Goal: Communication & Community: Answer question/provide support

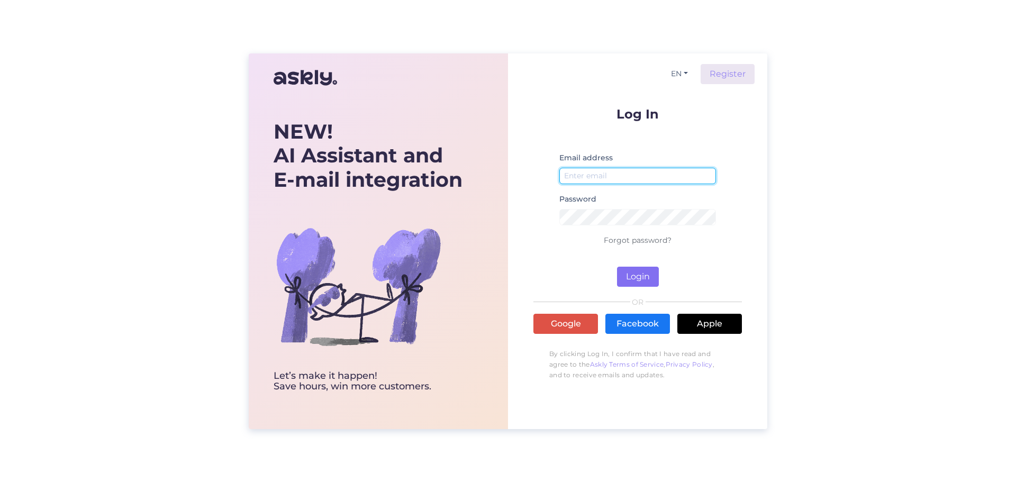
type input "[EMAIL_ADDRESS][DOMAIN_NAME]"
drag, startPoint x: 638, startPoint y: 278, endPoint x: 638, endPoint y: 265, distance: 13.2
click at [638, 278] on button "Login" at bounding box center [638, 277] width 42 height 20
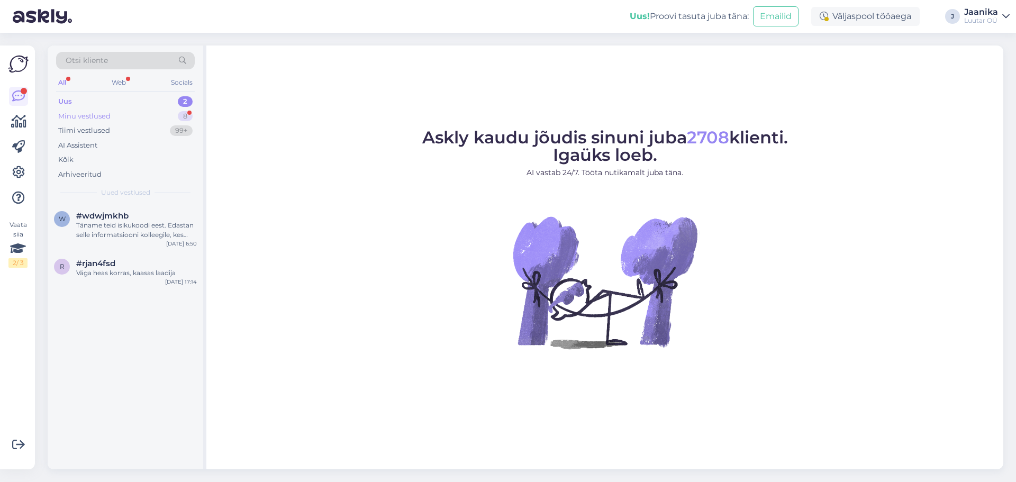
click at [105, 115] on div "Minu vestlused" at bounding box center [84, 116] width 52 height 11
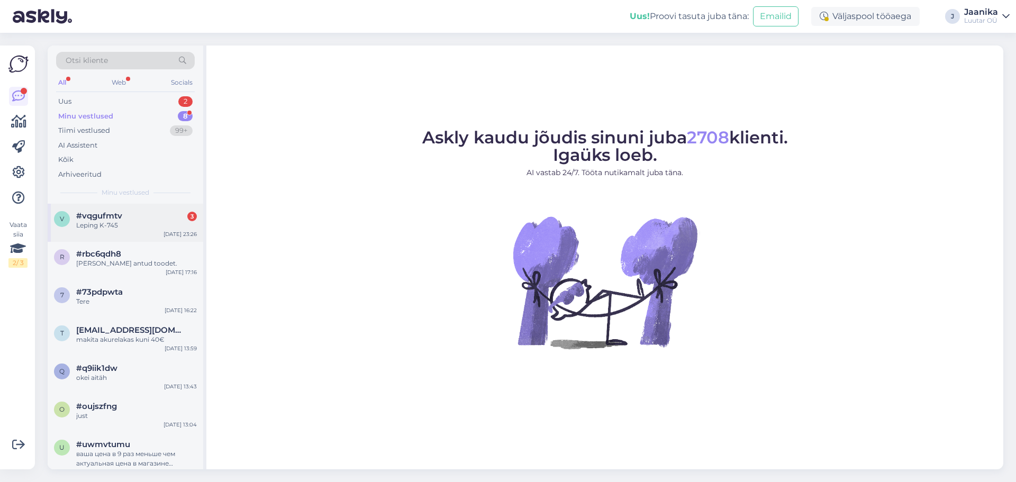
click at [112, 223] on div "Leping K-745" at bounding box center [136, 226] width 121 height 10
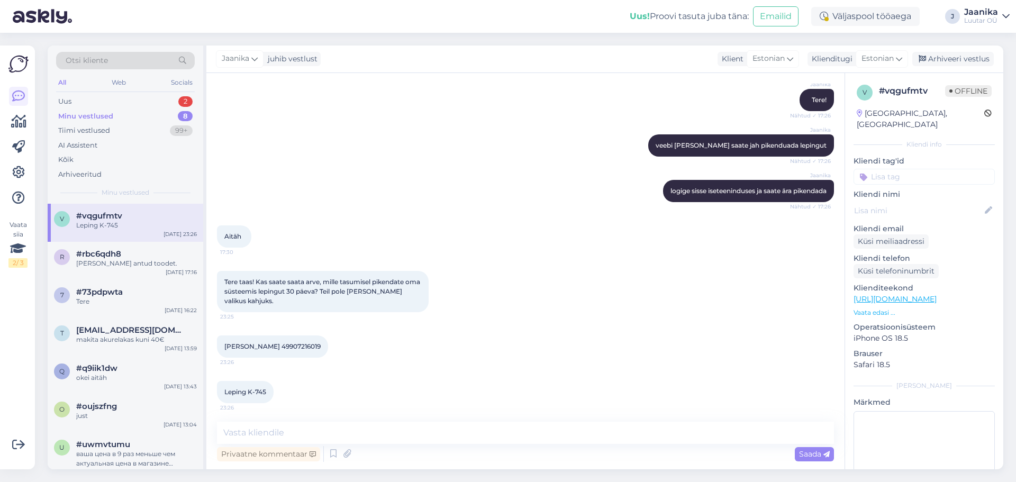
scroll to position [283, 0]
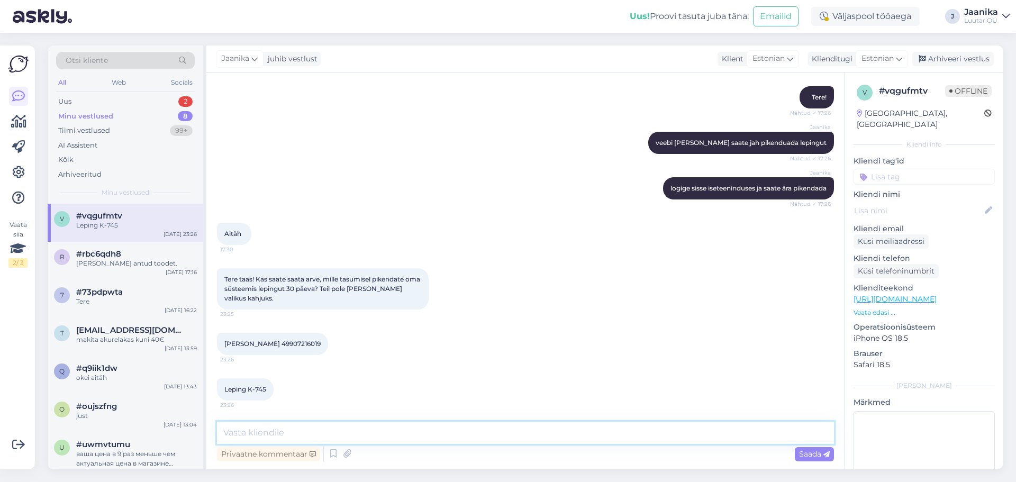
click at [325, 437] on textarea at bounding box center [525, 433] width 617 height 22
type textarea "Tere! arvet me kahjuks teha ei saa. Teil on võimalik kohapeale minna või isetee…"
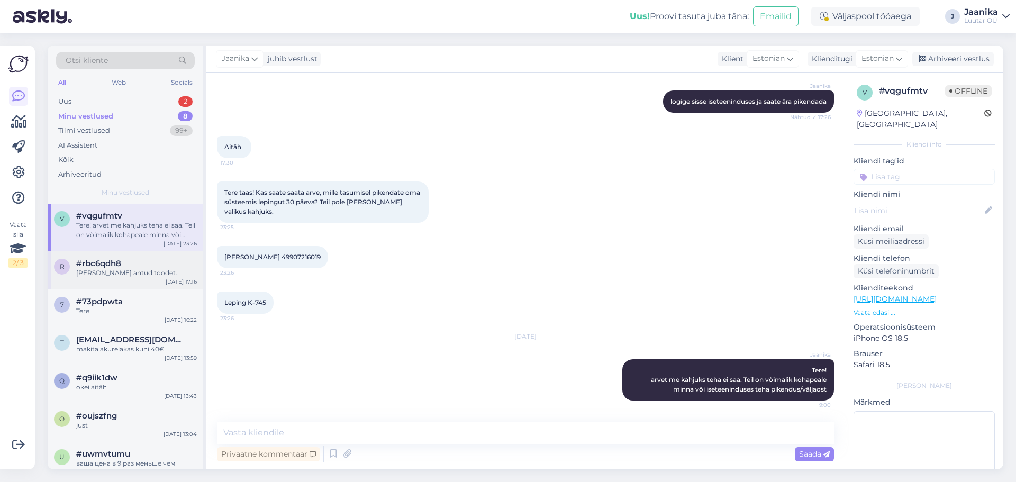
click at [114, 285] on div "r #rbc6qdh8 ei võta antud toodet. Sep 1 17:16" at bounding box center [126, 270] width 156 height 38
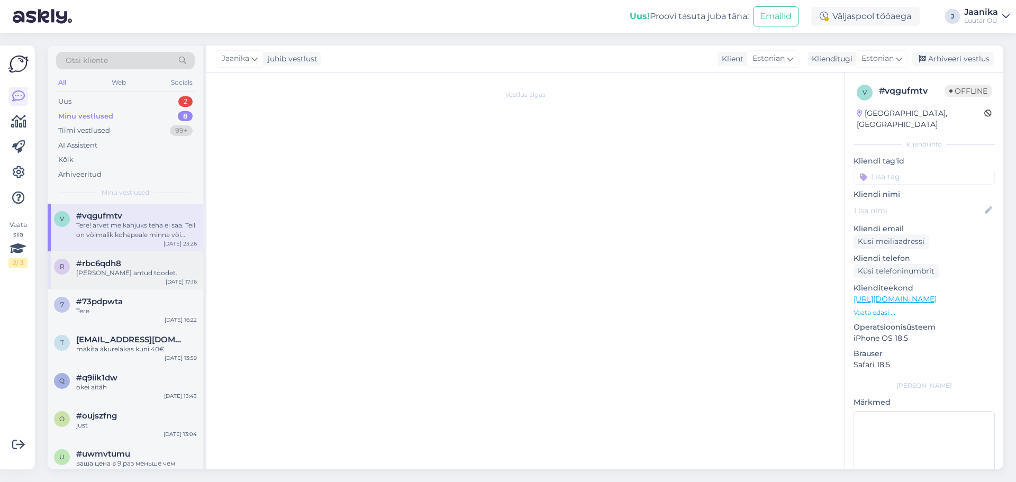
scroll to position [302, 0]
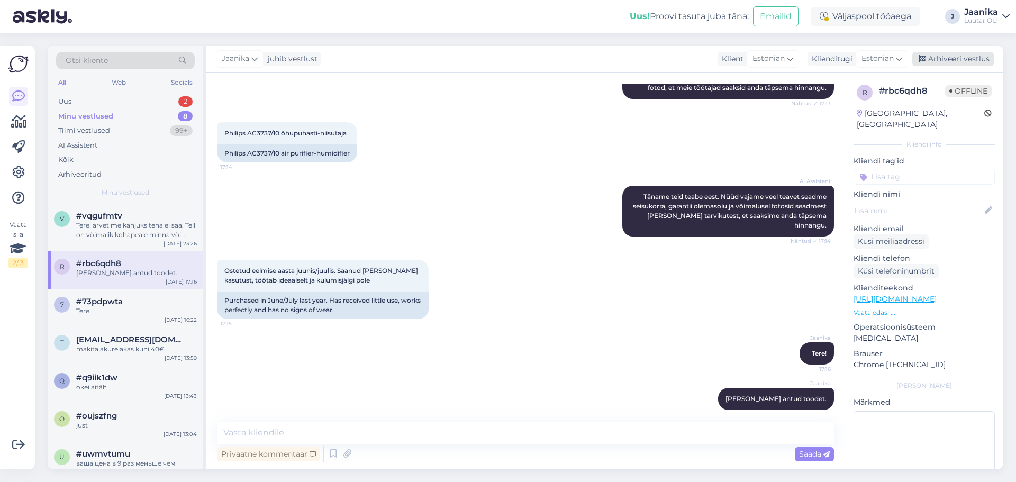
click at [980, 60] on div "Arhiveeri vestlus" at bounding box center [952, 59] width 81 height 14
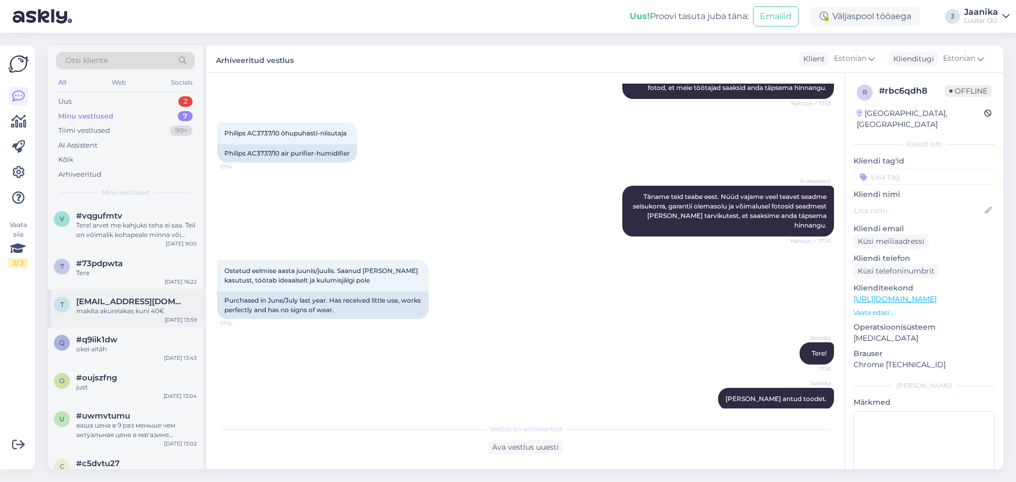
click at [96, 306] on div "makita akurelakas kuni 40€" at bounding box center [136, 311] width 121 height 10
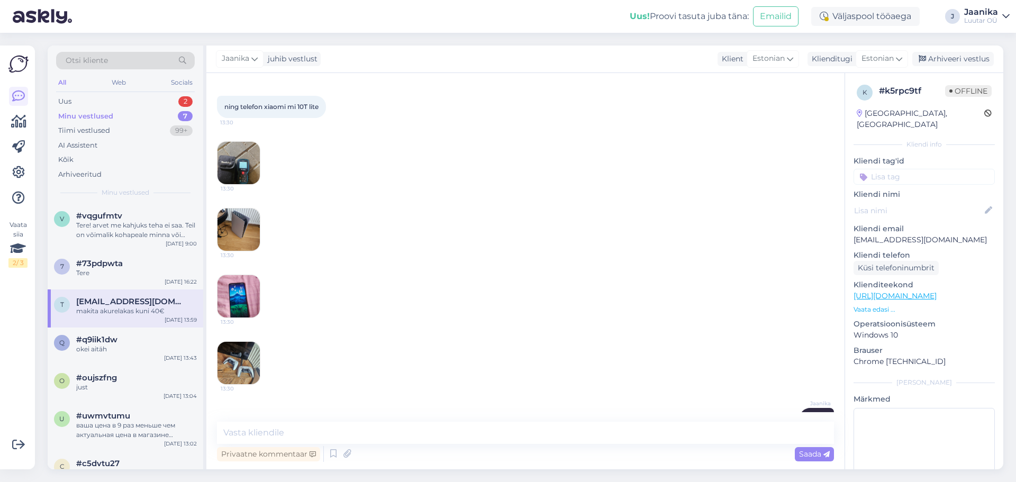
scroll to position [751, 0]
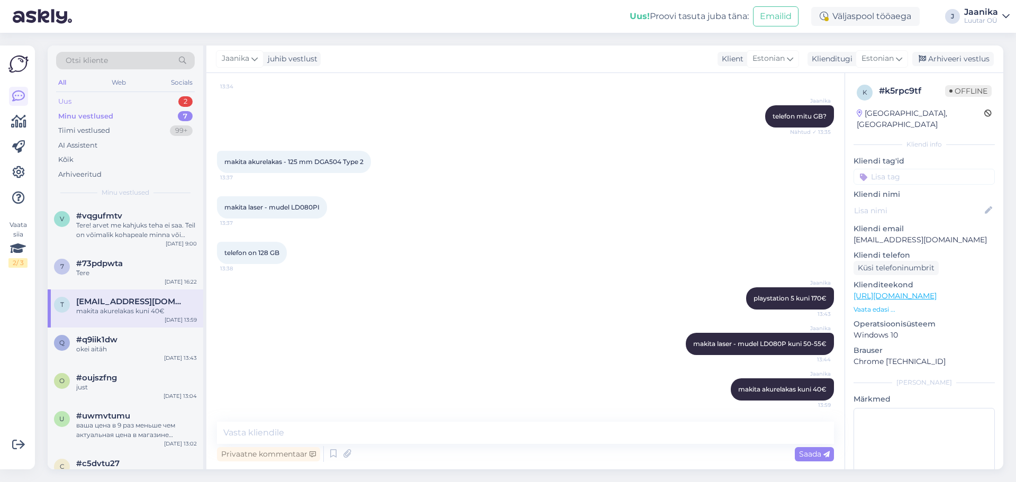
click at [99, 99] on div "Uus 2" at bounding box center [125, 101] width 139 height 15
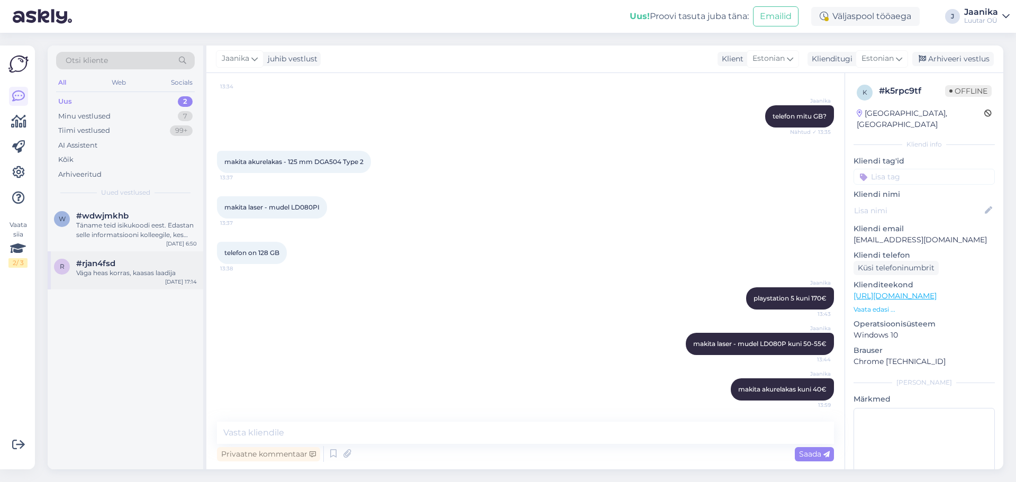
click at [89, 272] on div "Väga heas korras, kaasas laadija" at bounding box center [136, 273] width 121 height 10
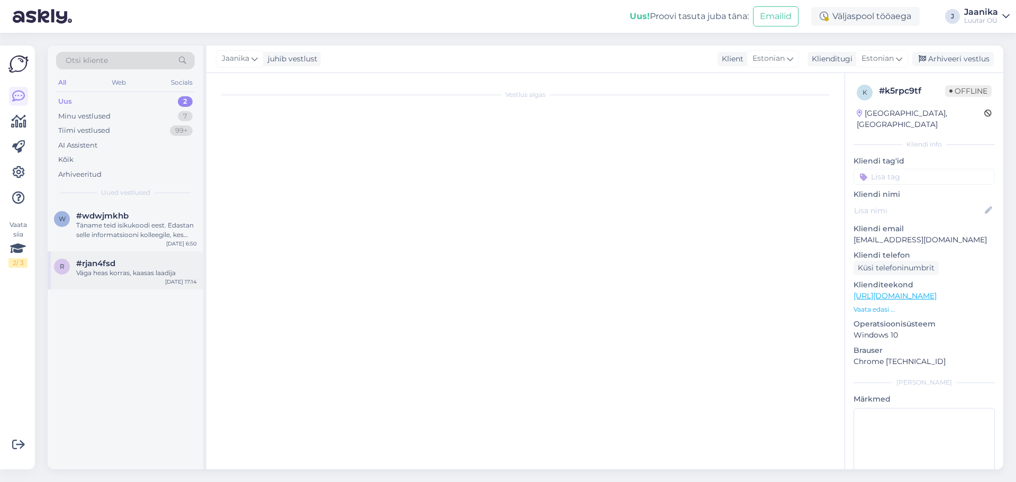
scroll to position [0, 0]
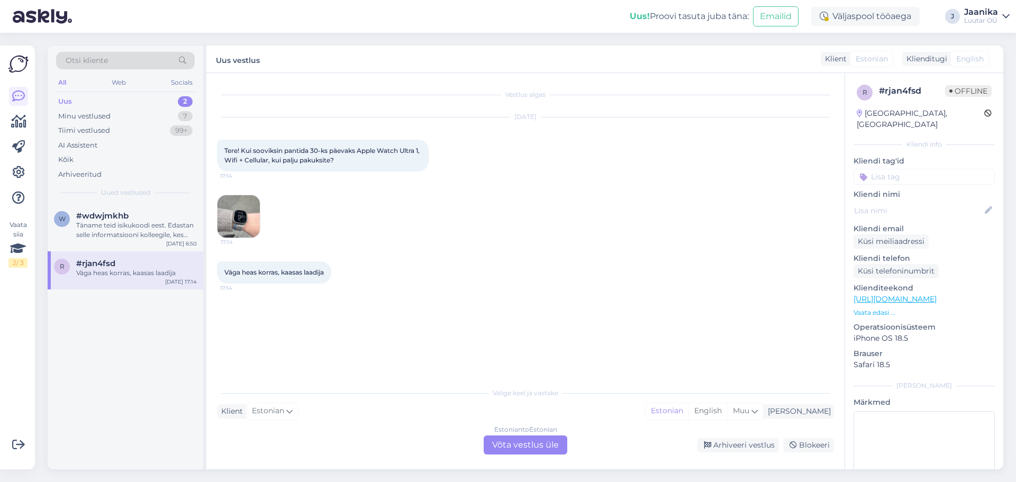
click at [511, 438] on div "Estonian to Estonian Võta vestlus üle" at bounding box center [526, 445] width 84 height 19
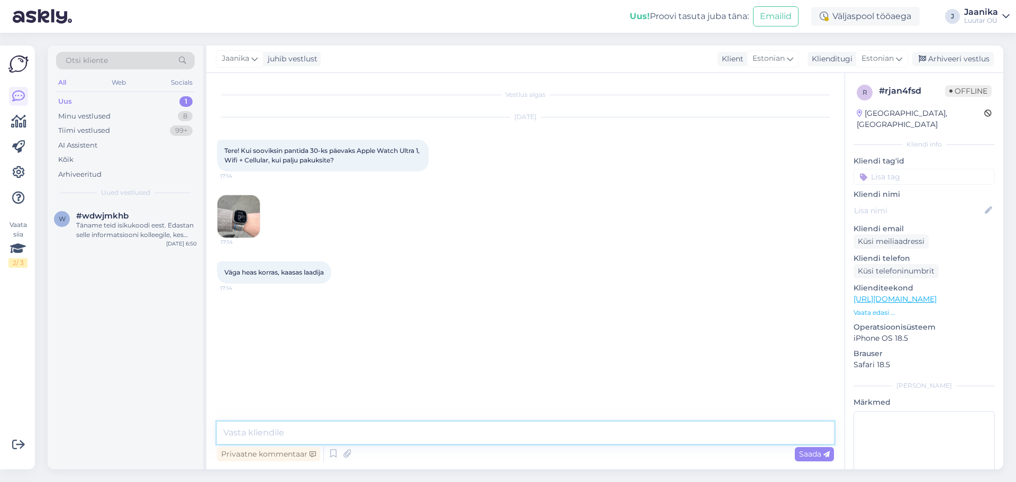
click at [320, 431] on textarea at bounding box center [525, 433] width 617 height 22
type textarea "Y"
type textarea "Tere!"
click at [845, 20] on div "Väljaspool tööaega" at bounding box center [865, 16] width 108 height 19
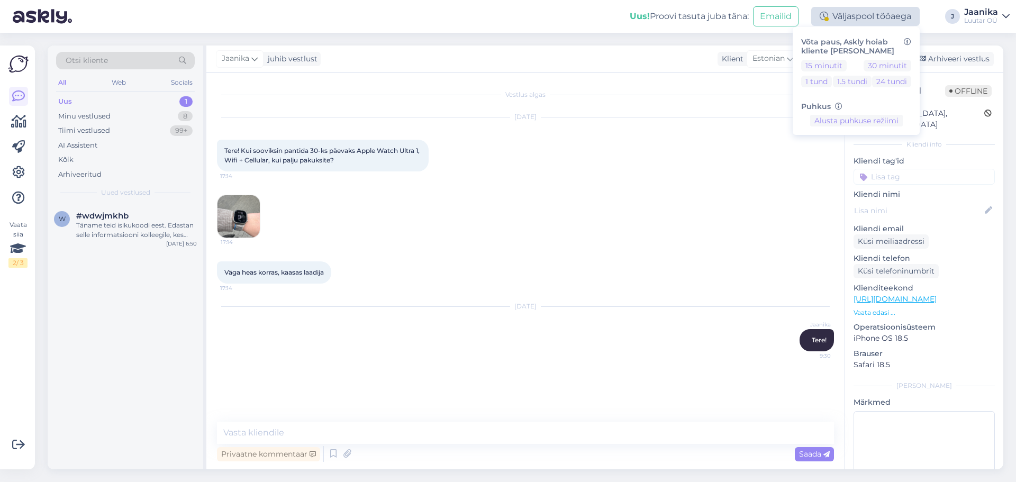
click at [868, 18] on div "Väljaspool tööaega" at bounding box center [865, 16] width 108 height 19
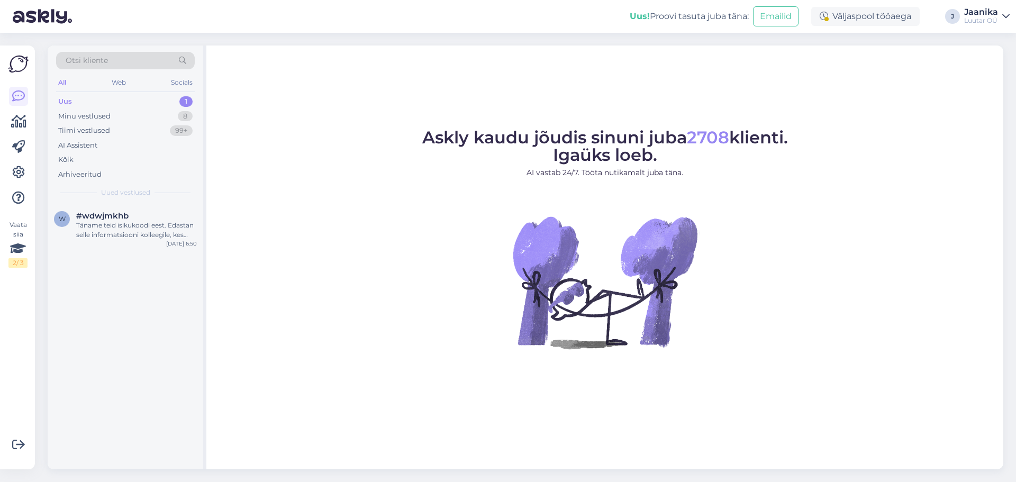
click at [108, 104] on div "Uus 1" at bounding box center [125, 101] width 139 height 15
click at [74, 101] on div "Uus 1" at bounding box center [125, 101] width 139 height 15
click at [981, 22] on div "Luutar OÜ" at bounding box center [981, 20] width 34 height 8
click at [910, 94] on div "Logi välja" at bounding box center [915, 90] width 188 height 19
drag, startPoint x: 976, startPoint y: 16, endPoint x: 986, endPoint y: 17, distance: 9.5
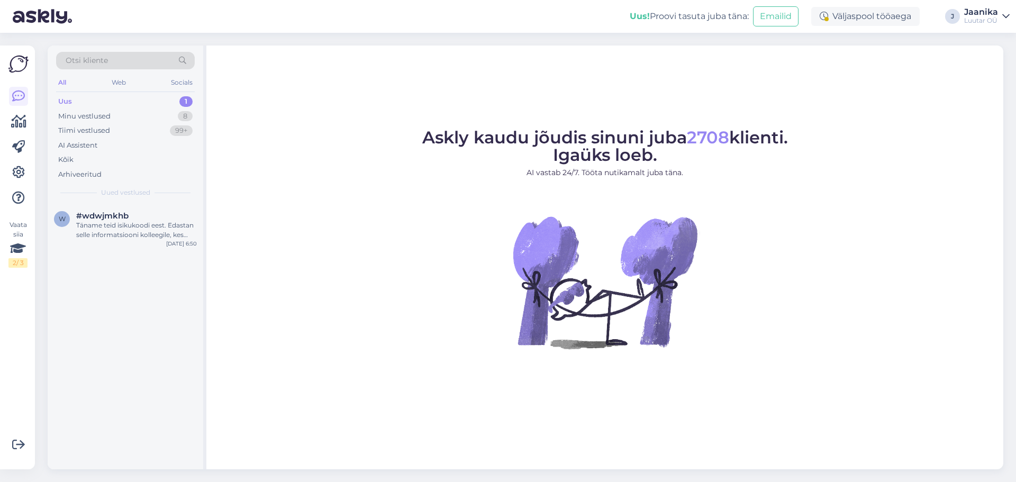
click at [976, 16] on div "Luutar OÜ" at bounding box center [981, 20] width 34 height 8
click at [910, 95] on div "Logi välja" at bounding box center [915, 90] width 188 height 19
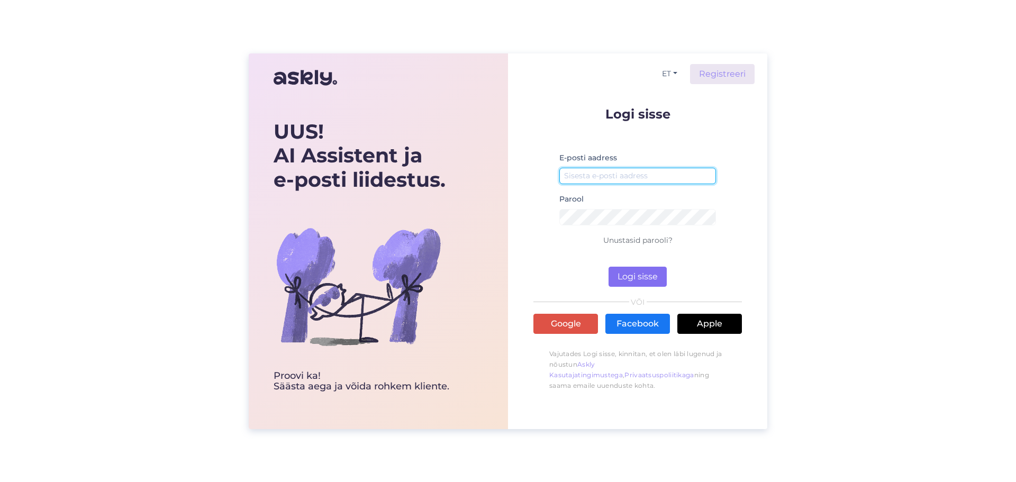
type input "[EMAIL_ADDRESS][DOMAIN_NAME]"
click at [621, 274] on button "Logi sisse" at bounding box center [638, 277] width 58 height 20
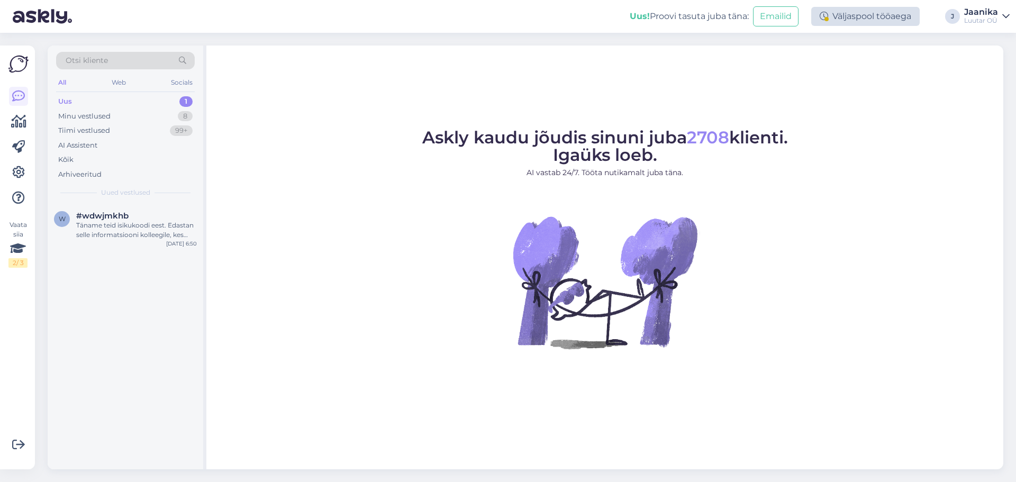
click at [876, 7] on div "Väljaspool tööaega" at bounding box center [865, 16] width 108 height 19
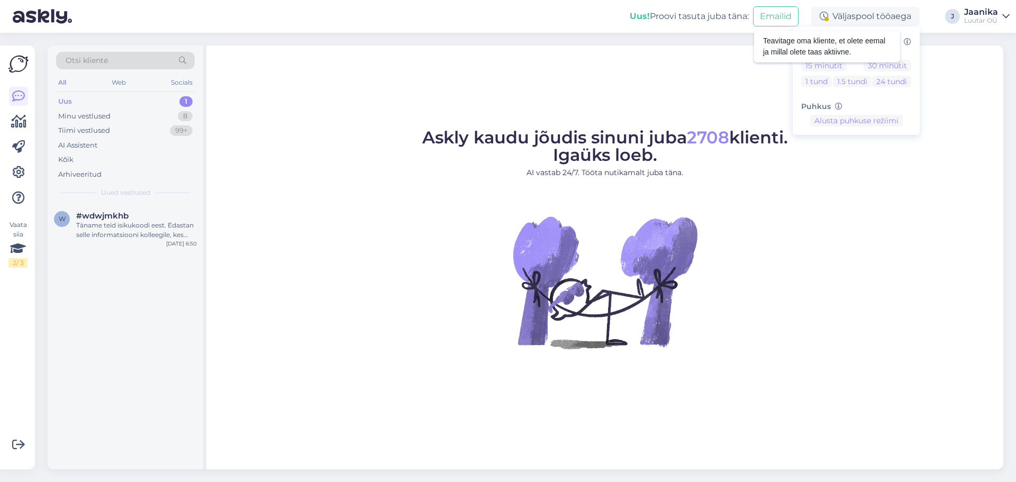
click at [910, 42] on icon at bounding box center [907, 42] width 7 height 7
click at [936, 98] on div "Askly kaudu jõudis sinuni juba 2708 klienti. Igaüks loeb. AI vastab 24/7. Tööta…" at bounding box center [604, 258] width 797 height 424
click at [988, 12] on div "Jaanika" at bounding box center [981, 12] width 34 height 8
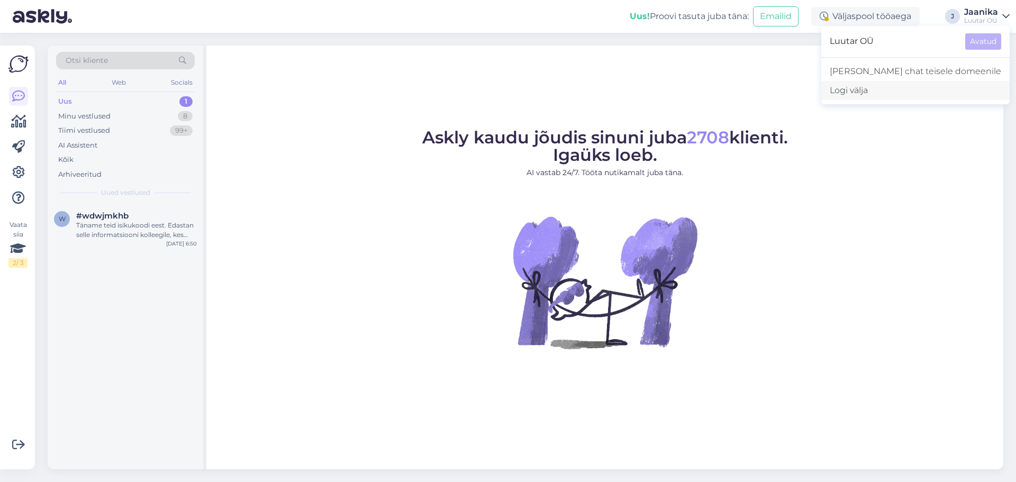
click at [907, 93] on div "Logi välja" at bounding box center [915, 90] width 188 height 19
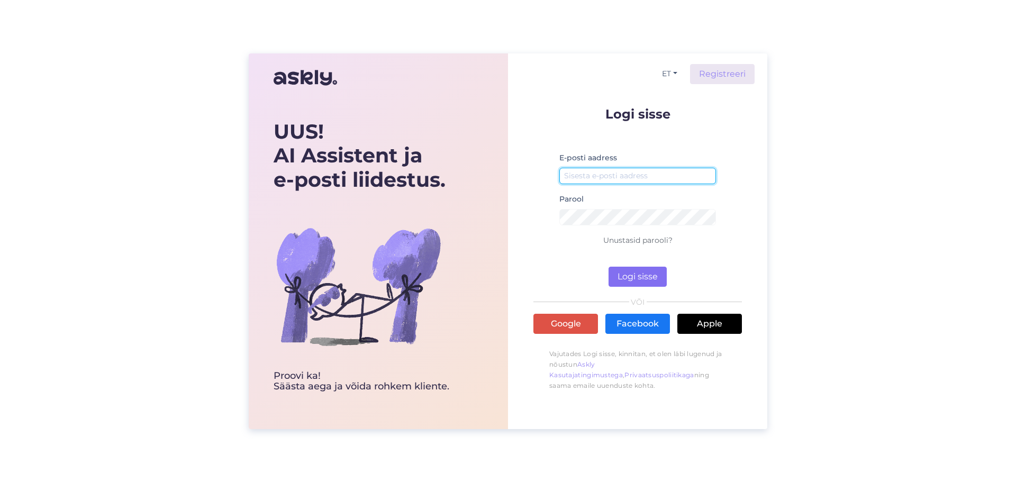
type input "[EMAIL_ADDRESS][DOMAIN_NAME]"
click at [628, 279] on button "Logi sisse" at bounding box center [638, 277] width 58 height 20
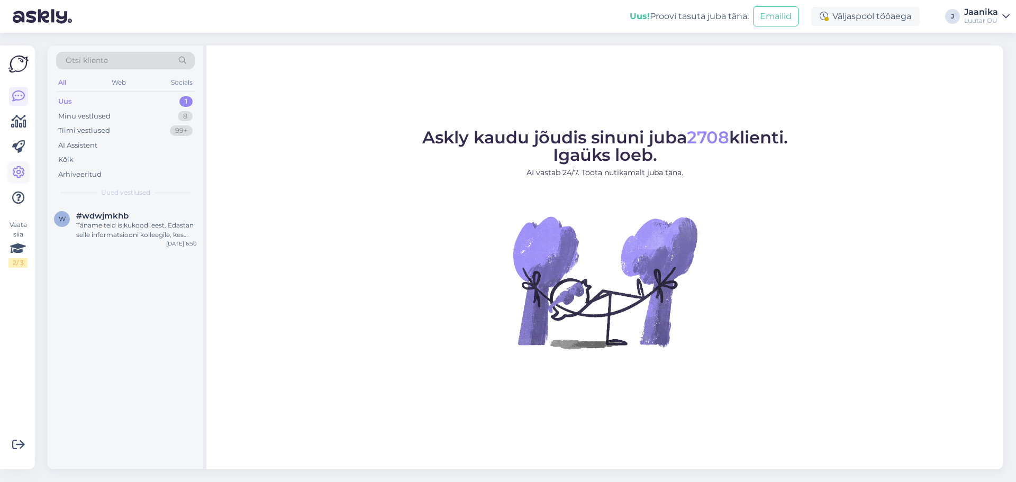
click at [21, 167] on icon at bounding box center [18, 172] width 13 height 13
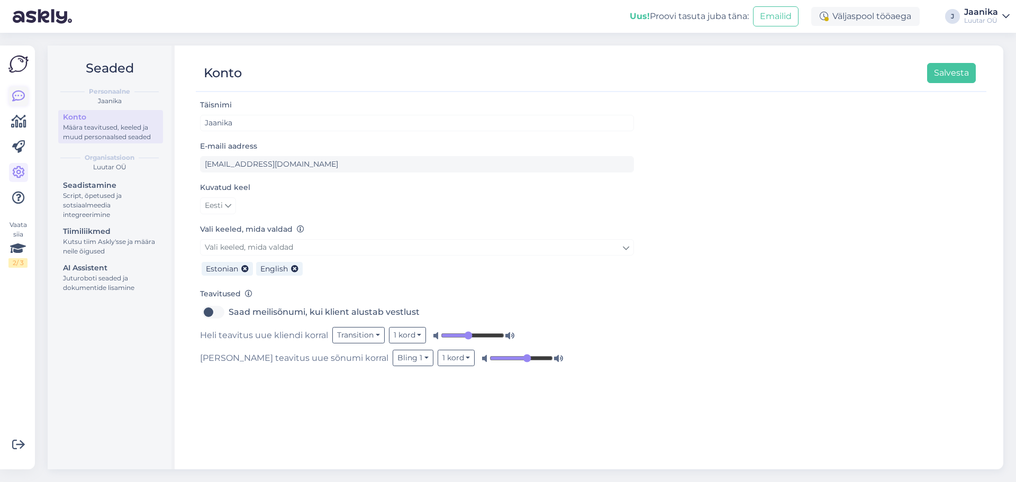
click at [17, 94] on icon at bounding box center [18, 96] width 13 height 13
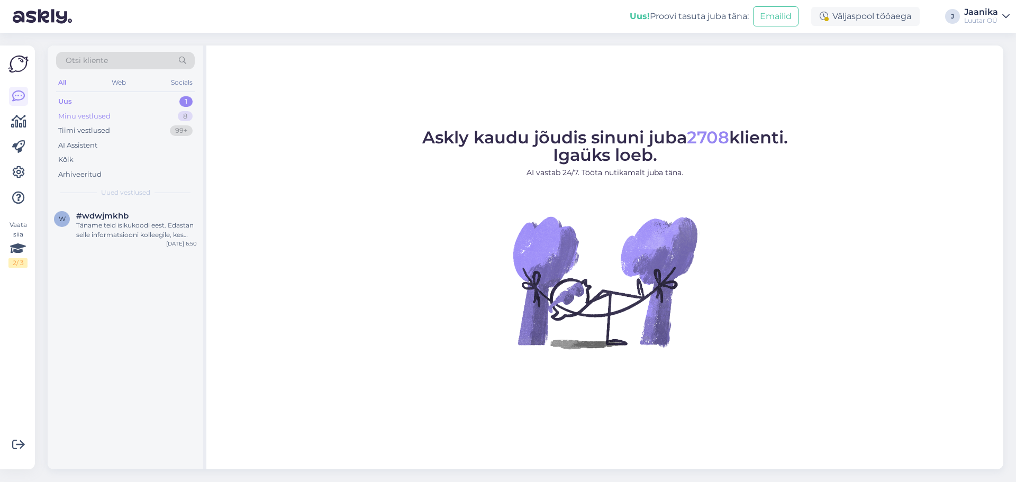
click at [99, 119] on div "Minu vestlused" at bounding box center [84, 116] width 52 height 11
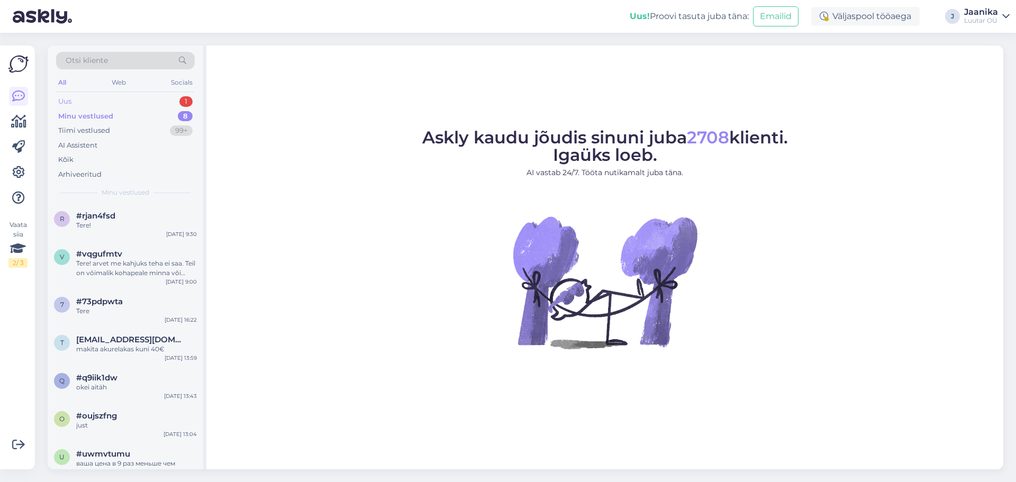
click at [95, 101] on div "Uus 1" at bounding box center [125, 101] width 139 height 15
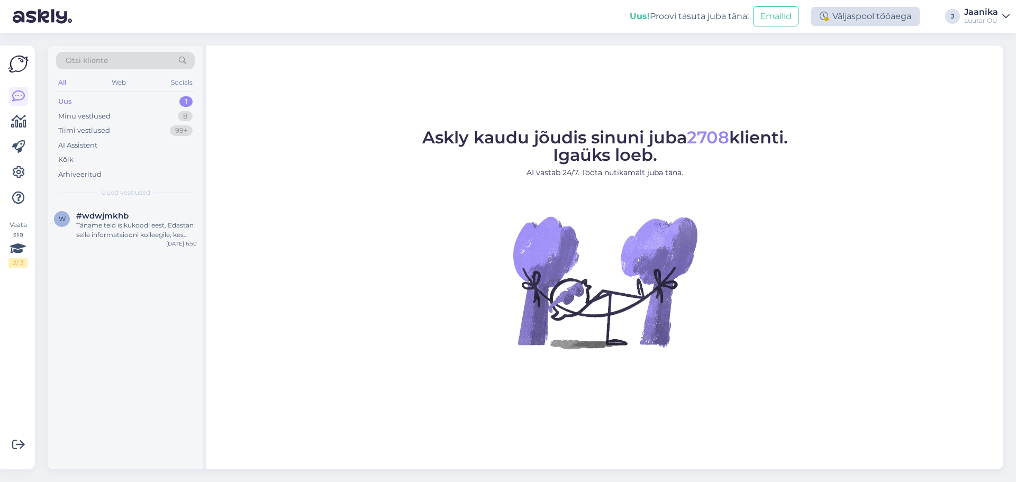
click at [855, 20] on div "Väljaspool tööaega" at bounding box center [865, 16] width 108 height 19
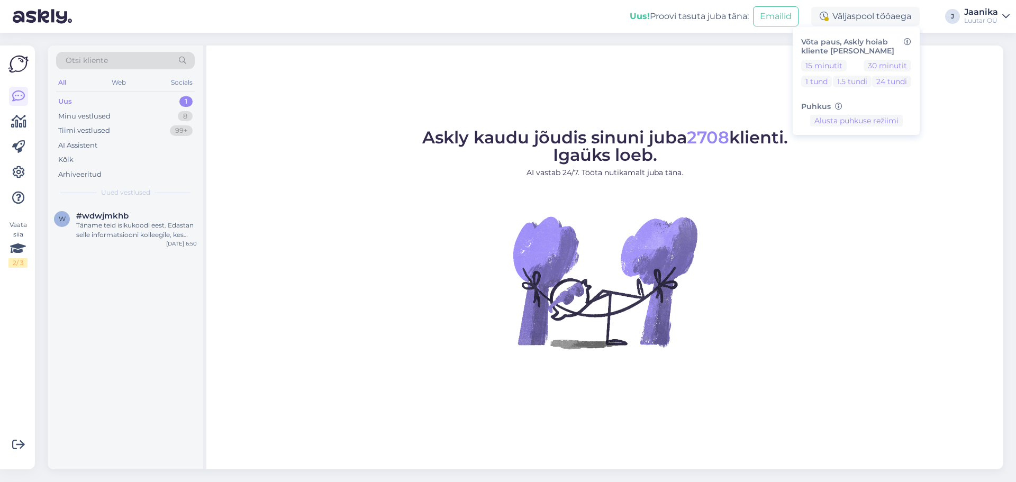
click at [853, 42] on h6 "Võta paus, Askly hoiab kliente [PERSON_NAME]" at bounding box center [856, 47] width 110 height 18
click at [970, 94] on div "Askly kaudu jõudis sinuni juba 2708 klienti. Igaüks loeb. AI vastab 24/7. Tööta…" at bounding box center [604, 258] width 797 height 424
click at [22, 196] on icon at bounding box center [18, 198] width 13 height 13
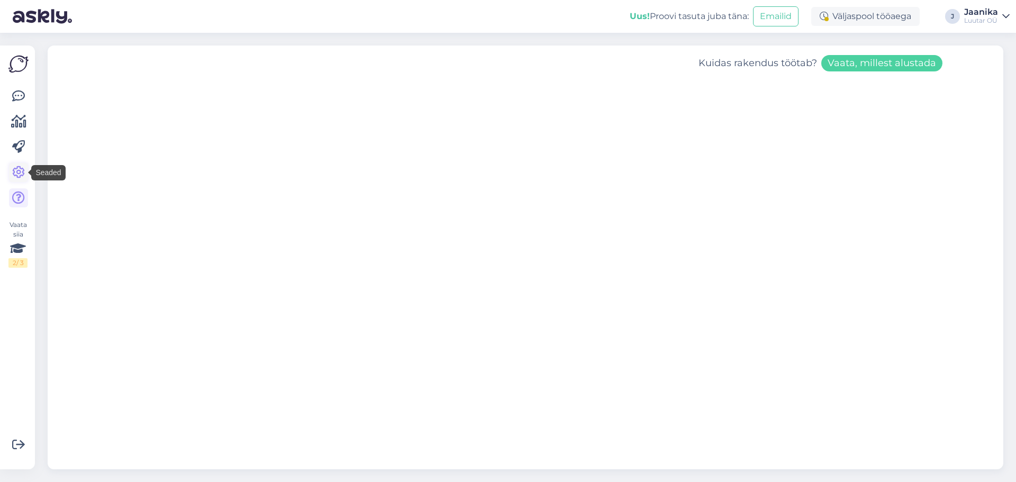
click at [22, 175] on icon at bounding box center [18, 172] width 13 height 13
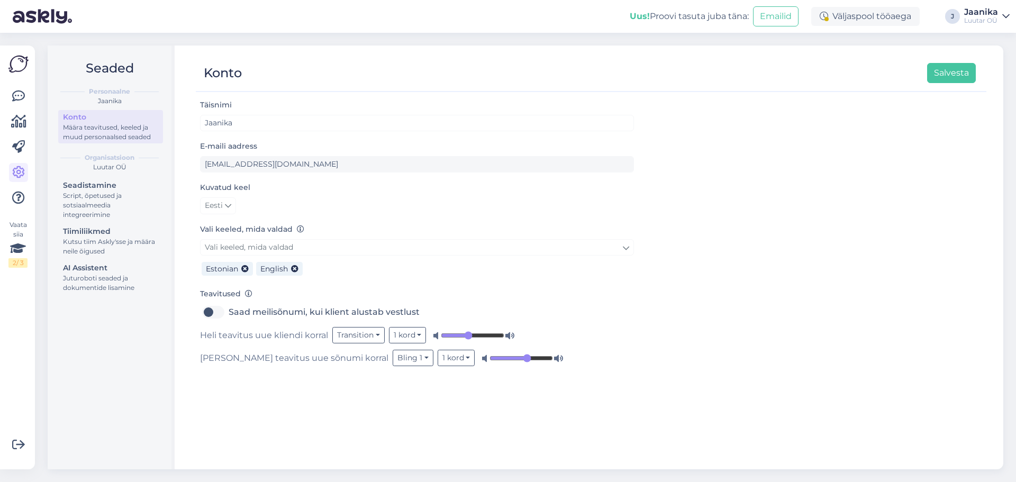
click at [108, 126] on div "Määra teavitused, keeled ja muud personaalsed seaded" at bounding box center [110, 132] width 95 height 19
click at [857, 14] on div "Väljaspool tööaega" at bounding box center [865, 16] width 108 height 19
click at [724, 137] on div "Täisnimi [PERSON_NAME] E-maili aadress [EMAIL_ADDRESS][DOMAIN_NAME] Kuvatud kee…" at bounding box center [591, 278] width 791 height 361
click at [21, 95] on icon at bounding box center [18, 96] width 13 height 13
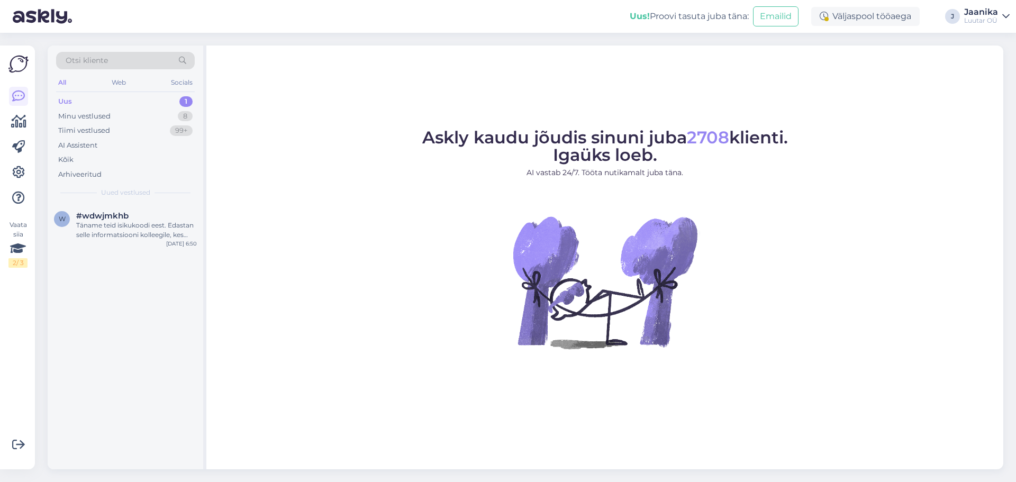
click at [1006, 17] on icon at bounding box center [1005, 16] width 7 height 8
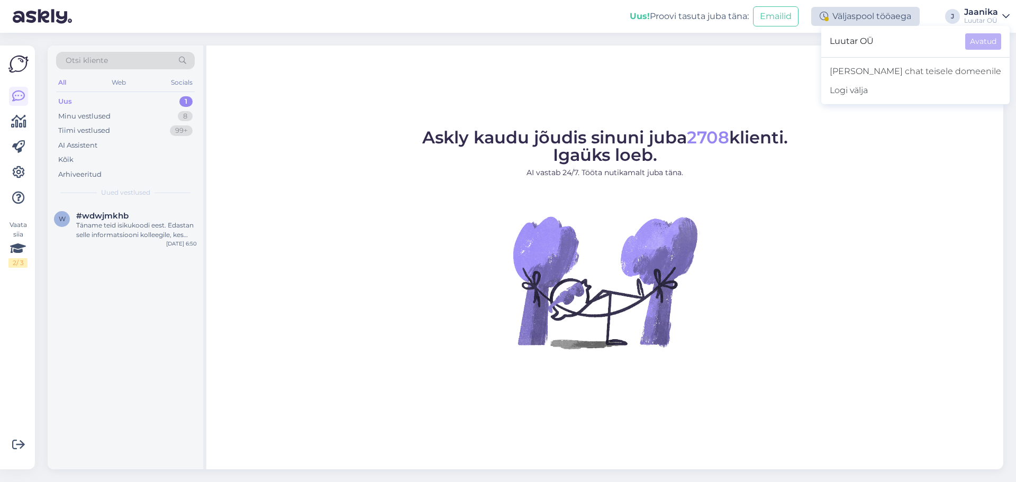
click at [872, 16] on div "Väljaspool tööaega" at bounding box center [865, 16] width 108 height 19
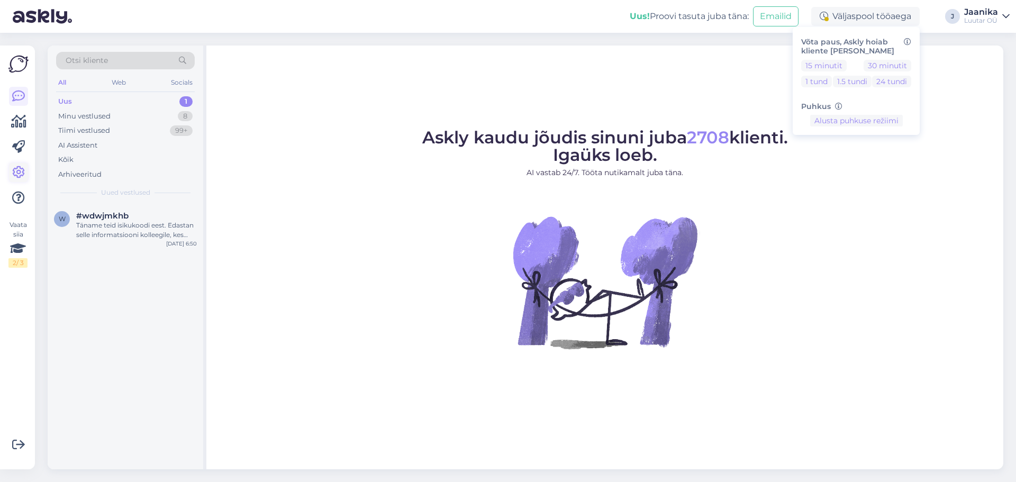
click at [11, 169] on link at bounding box center [18, 172] width 19 height 19
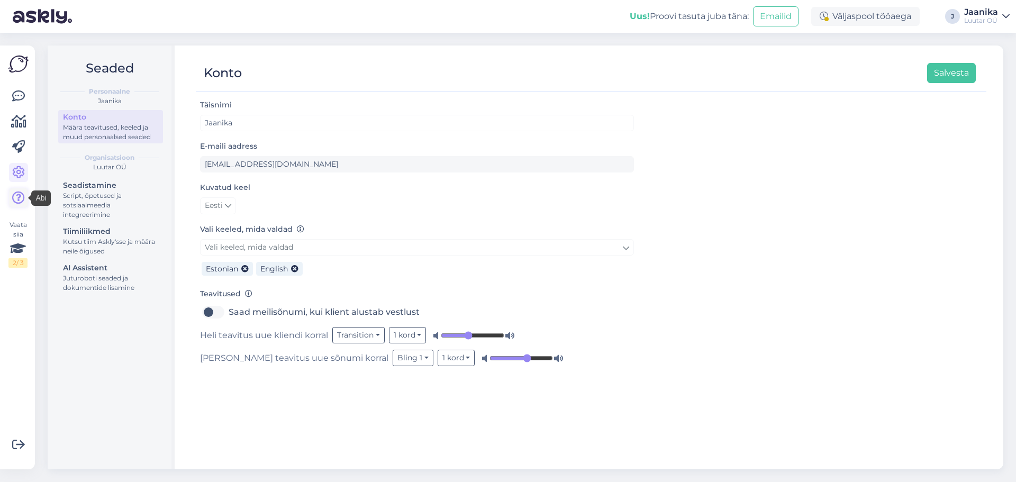
click at [16, 198] on icon at bounding box center [18, 198] width 13 height 13
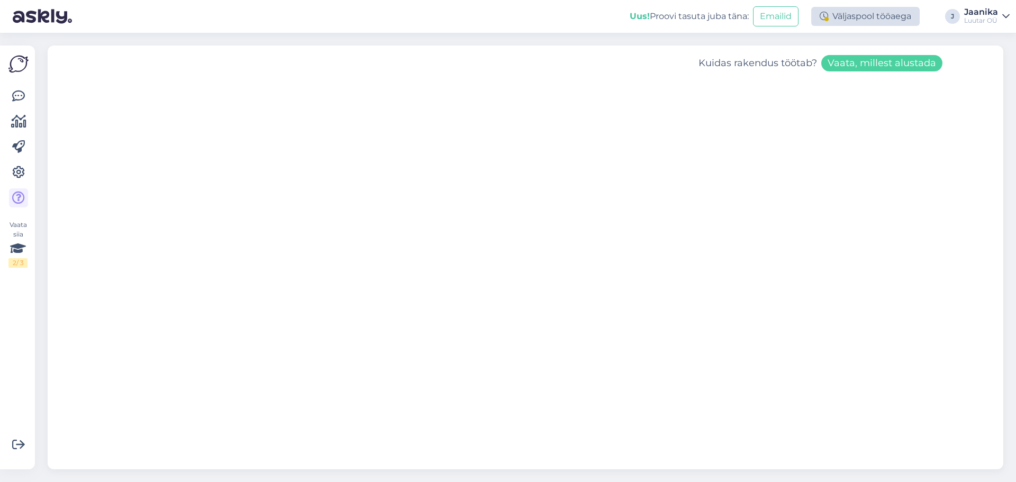
click at [874, 21] on div "Väljaspool tööaega" at bounding box center [865, 16] width 108 height 19
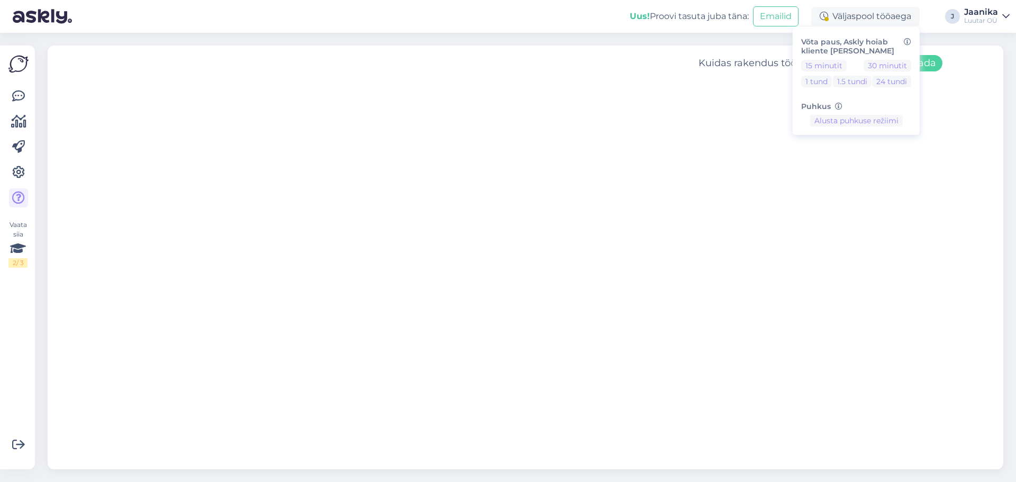
click at [858, 50] on h6 "Võta paus, Askly hoiab kliente [PERSON_NAME]" at bounding box center [856, 47] width 110 height 18
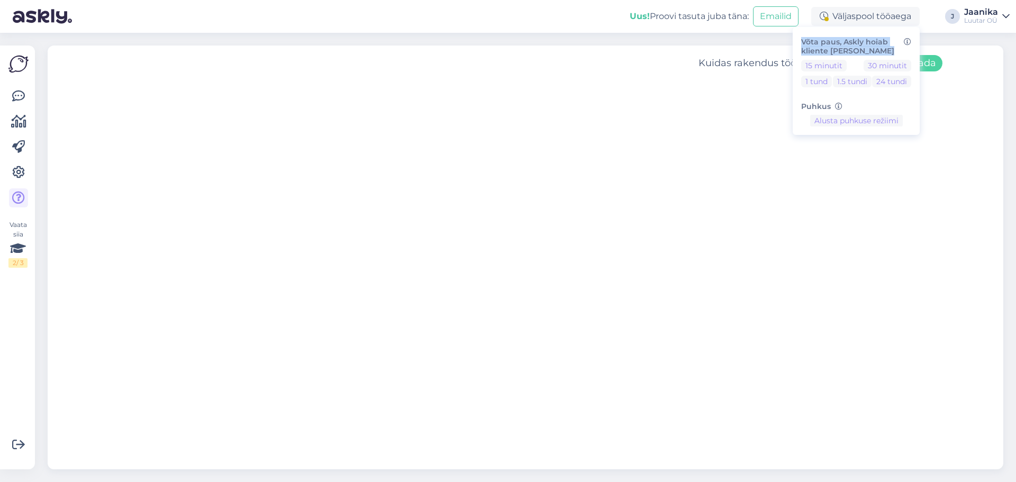
click at [858, 50] on h6 "Võta paus, Askly hoiab kliente [PERSON_NAME]" at bounding box center [856, 47] width 110 height 18
click at [945, 40] on div "Kuidas rakendus töötab? Vaata, millest alustada" at bounding box center [528, 257] width 975 height 449
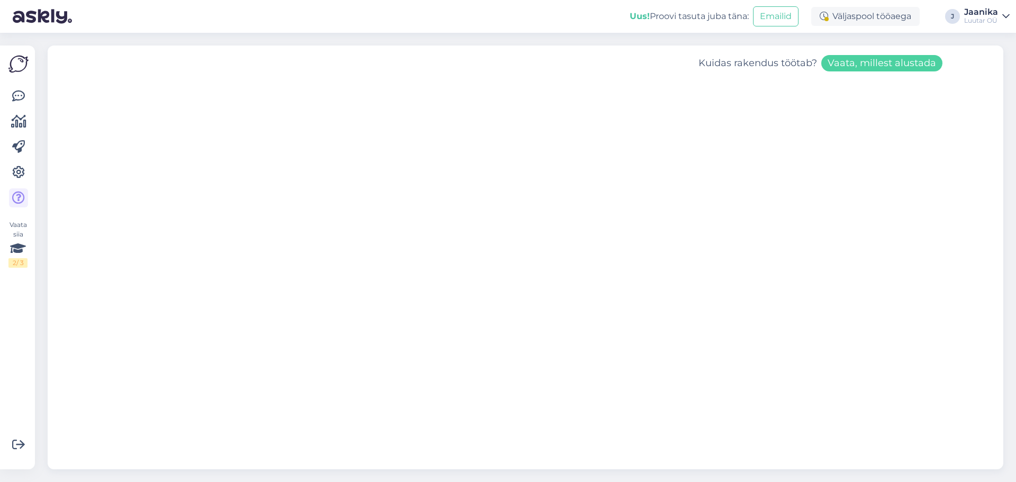
click at [948, 15] on div "J" at bounding box center [952, 16] width 15 height 15
click at [952, 19] on div "J" at bounding box center [952, 16] width 15 height 15
click at [971, 12] on div "Jaanika" at bounding box center [981, 12] width 34 height 8
click at [918, 38] on span "Luutar OÜ" at bounding box center [893, 41] width 127 height 16
click at [294, 82] on iframe at bounding box center [526, 275] width 956 height 388
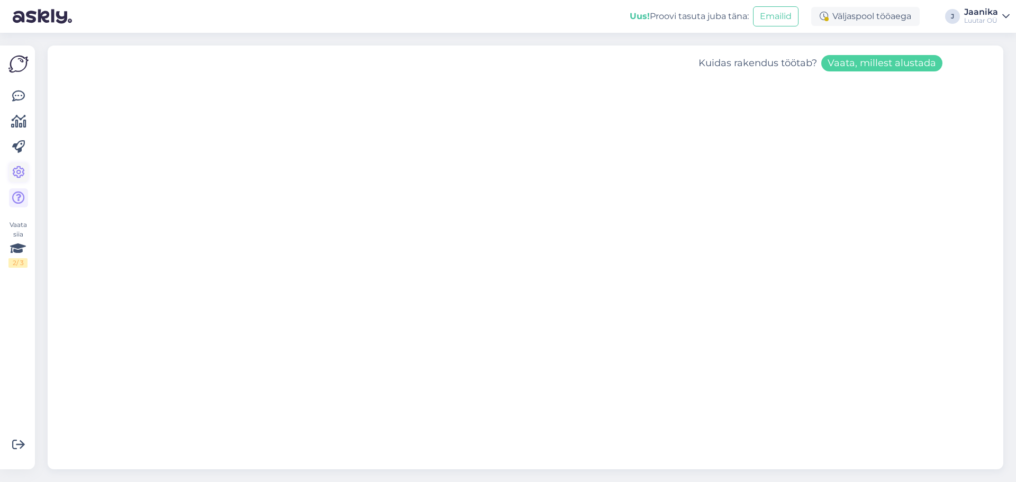
click at [22, 170] on icon at bounding box center [18, 172] width 13 height 13
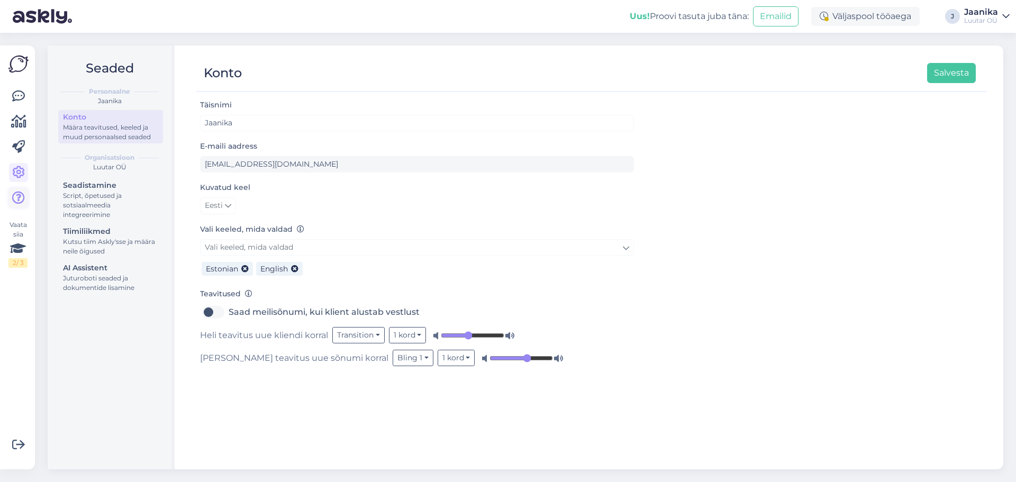
click at [25, 202] on link at bounding box center [18, 197] width 19 height 19
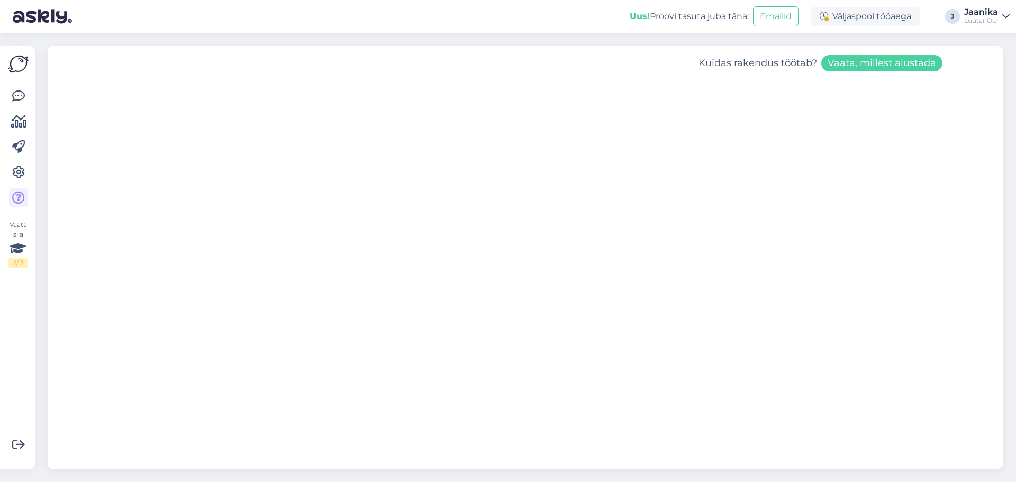
click at [21, 66] on img at bounding box center [18, 64] width 20 height 20
click at [18, 93] on icon at bounding box center [18, 96] width 13 height 13
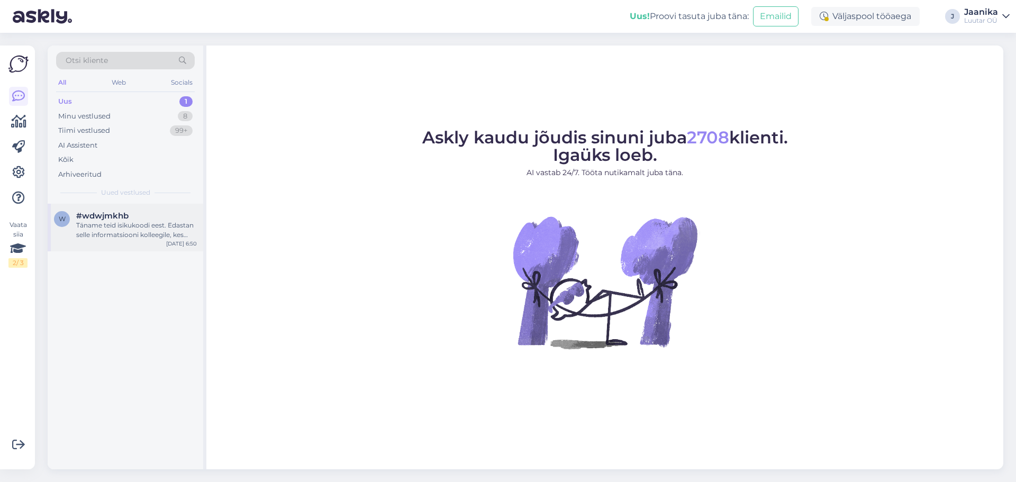
click at [119, 236] on div "Täname teid isikukoodi eest. Edastan selle informatsiooni kolleegile, kes saab …" at bounding box center [136, 230] width 121 height 19
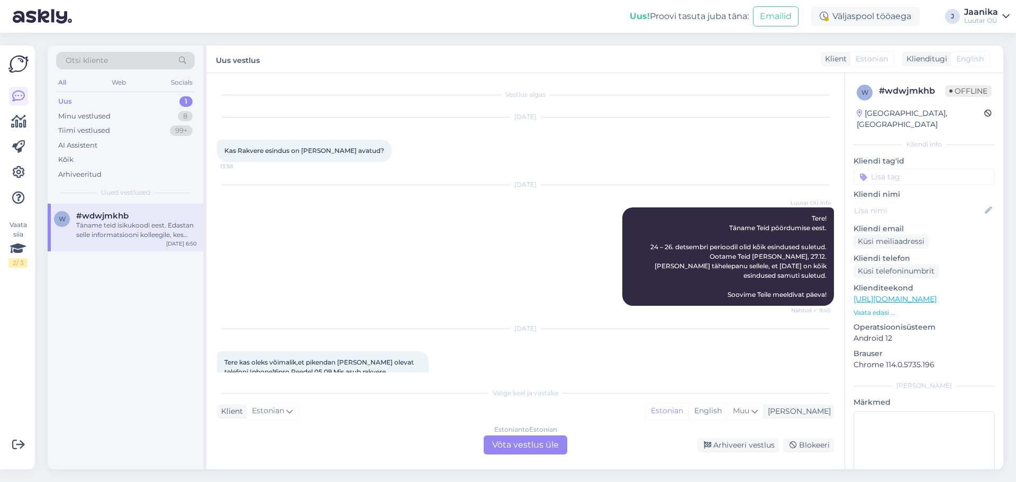
scroll to position [357, 0]
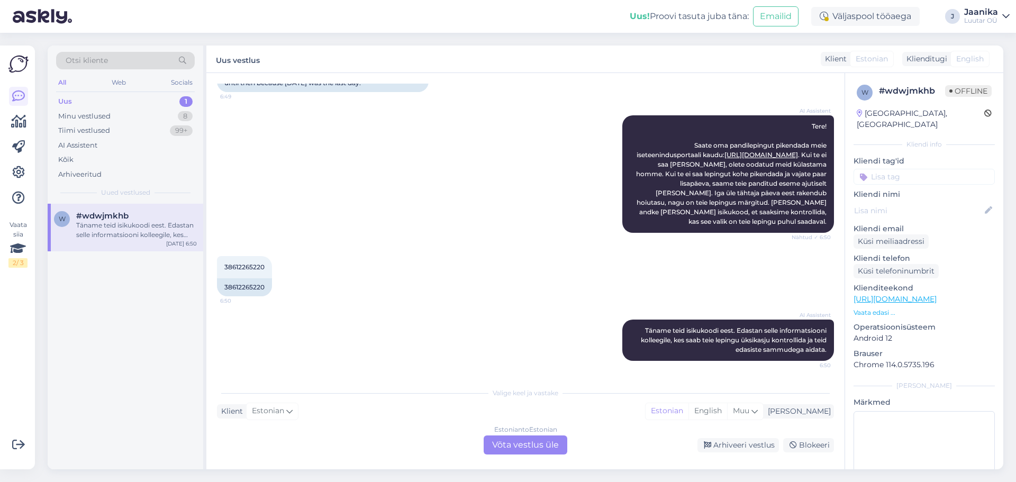
click at [498, 449] on div "Estonian to Estonian Võta vestlus üle" at bounding box center [526, 445] width 84 height 19
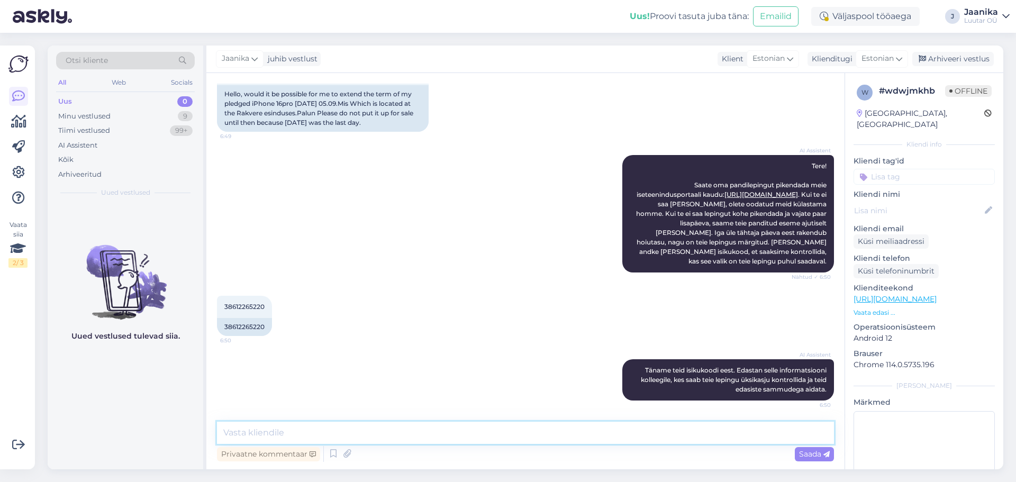
click at [373, 434] on textarea at bounding box center [525, 433] width 617 height 22
type textarea "Tere!"
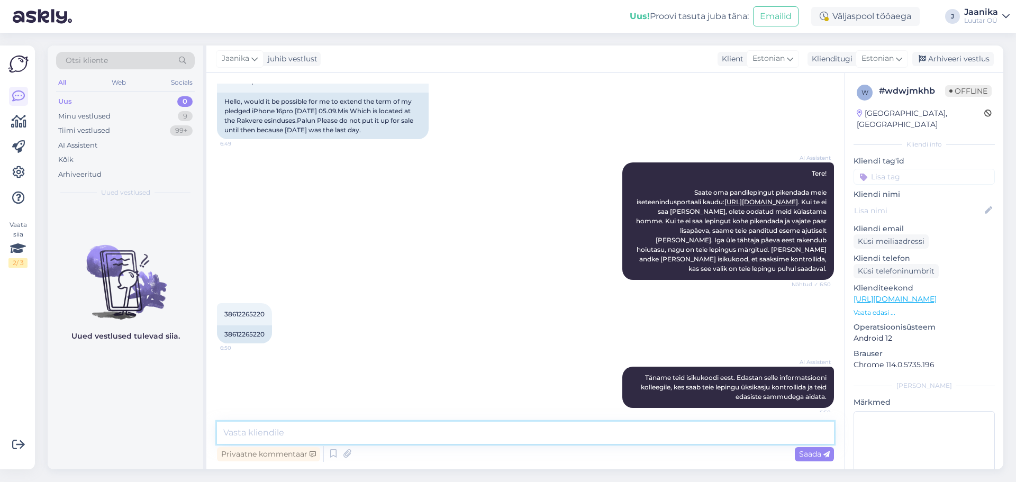
scroll to position [362, 0]
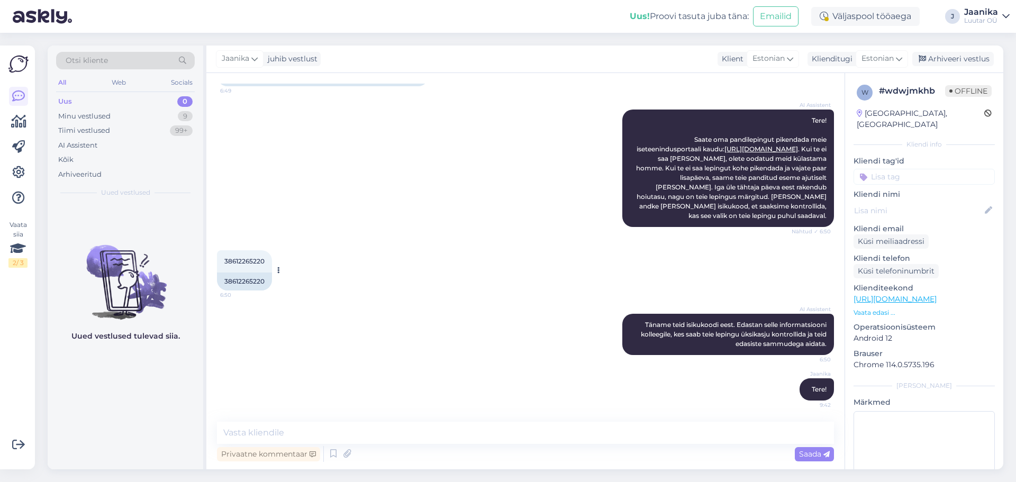
click at [249, 259] on span "38612265220" at bounding box center [244, 261] width 40 height 8
copy div "38612265220 6:50"
click at [346, 432] on textarea at bounding box center [525, 433] width 617 height 22
type textarea "panime kirja."
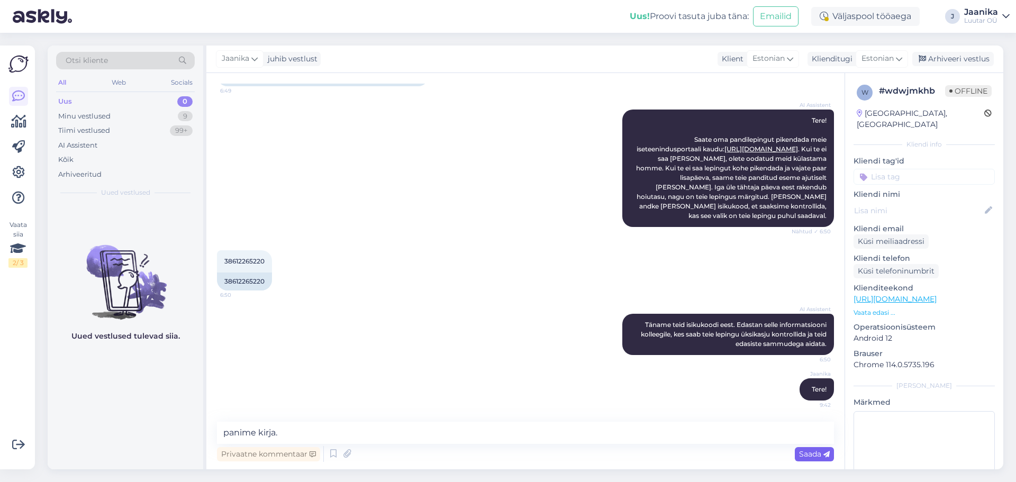
click at [801, 454] on span "Saada" at bounding box center [814, 454] width 31 height 10
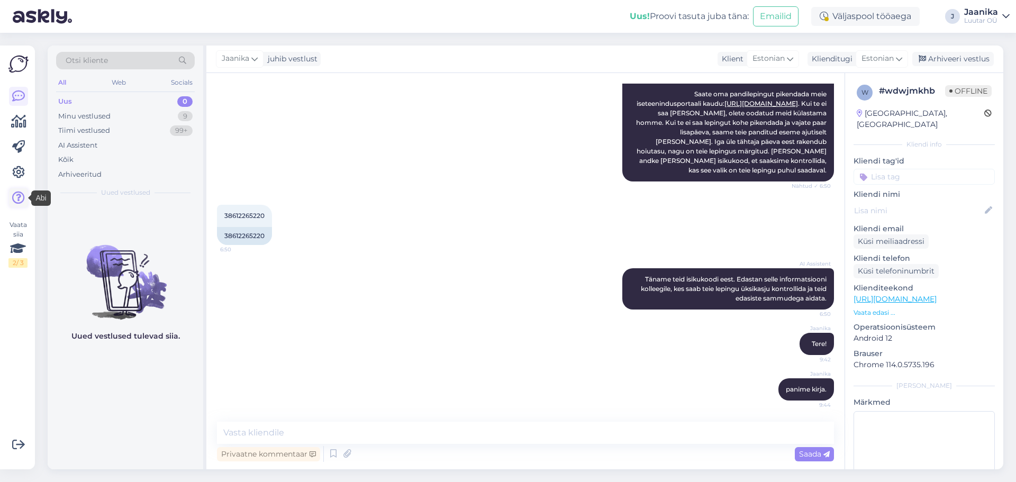
click at [21, 200] on icon at bounding box center [18, 198] width 13 height 13
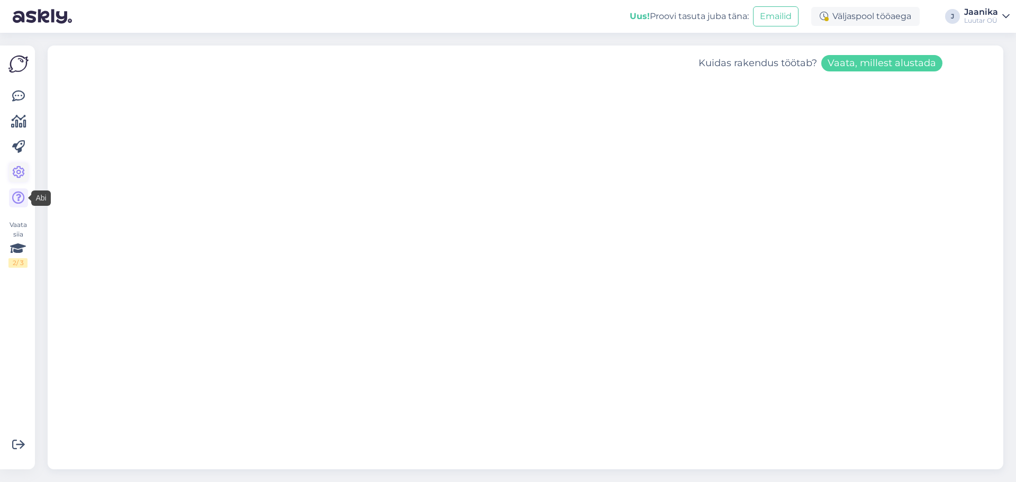
click at [22, 169] on icon at bounding box center [18, 172] width 13 height 13
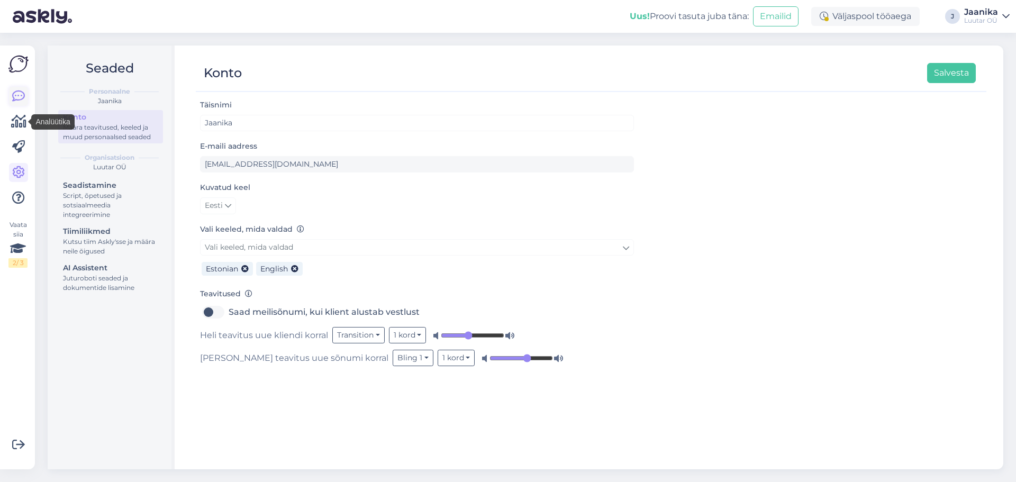
click at [19, 99] on icon at bounding box center [18, 96] width 13 height 13
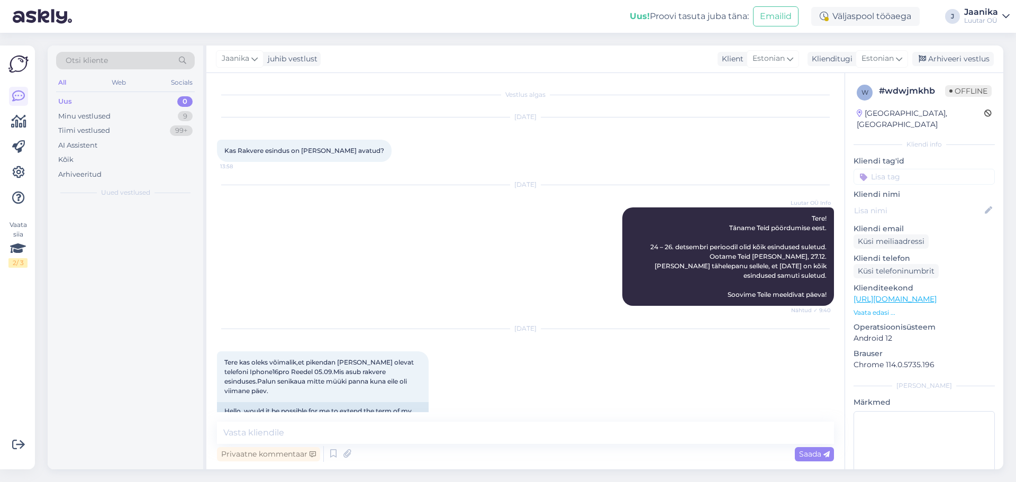
scroll to position [408, 0]
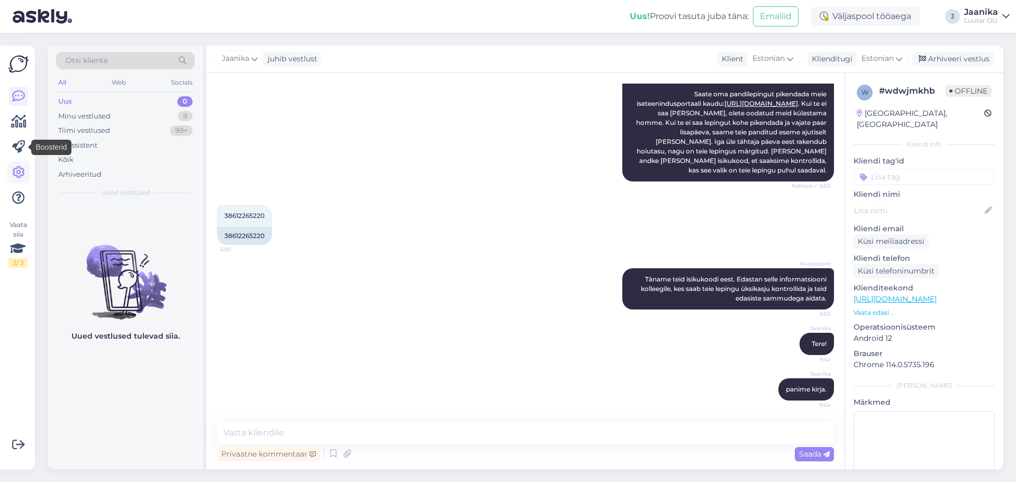
click at [17, 173] on icon at bounding box center [18, 172] width 13 height 13
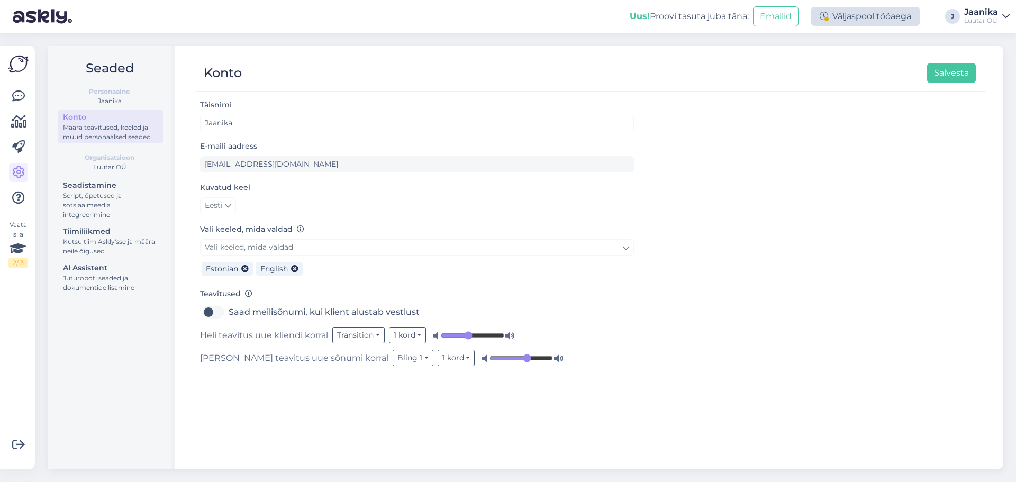
click at [864, 11] on div "Väljaspool tööaega" at bounding box center [865, 16] width 108 height 19
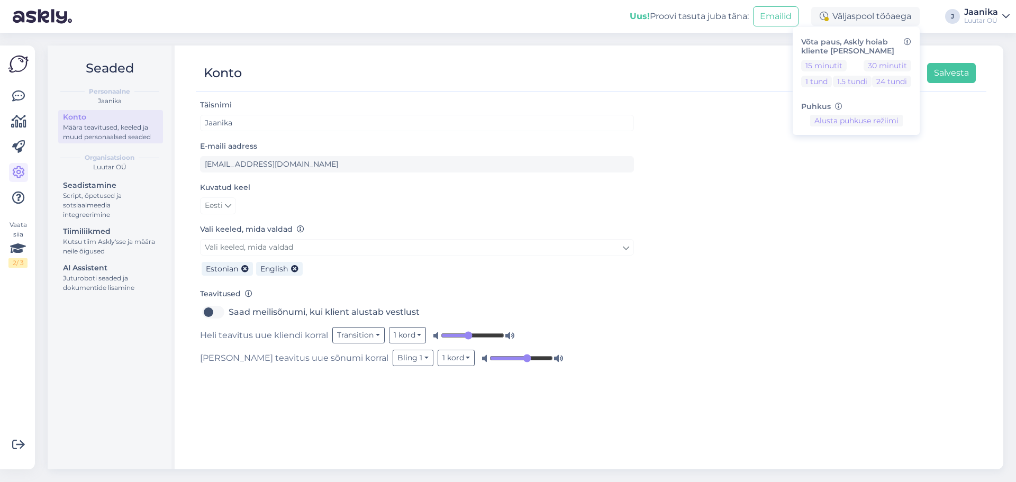
click at [992, 11] on div "Jaanika" at bounding box center [981, 12] width 34 height 8
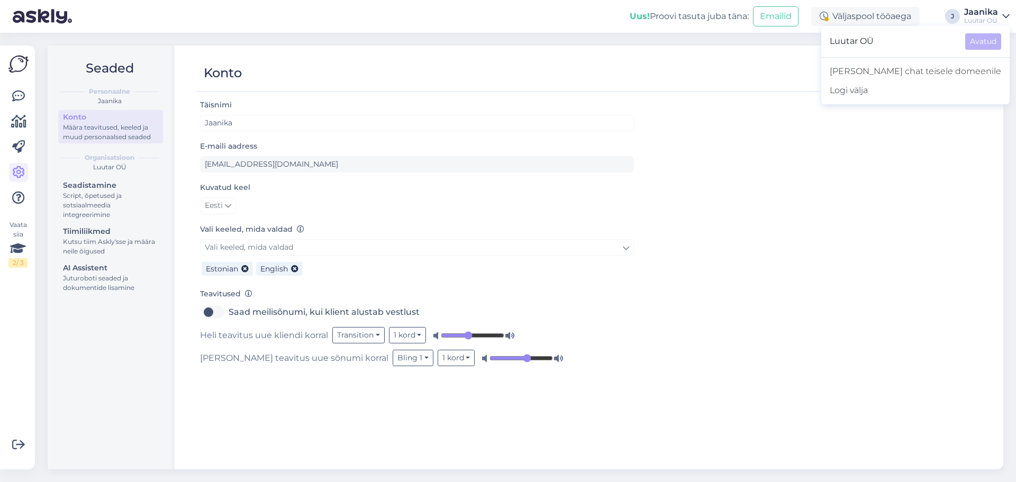
click at [123, 141] on div "Määra teavitused, keeled ja muud personaalsed seaded" at bounding box center [110, 132] width 95 height 19
click at [19, 228] on div "Vaata siia 2 / 3" at bounding box center [17, 244] width 19 height 48
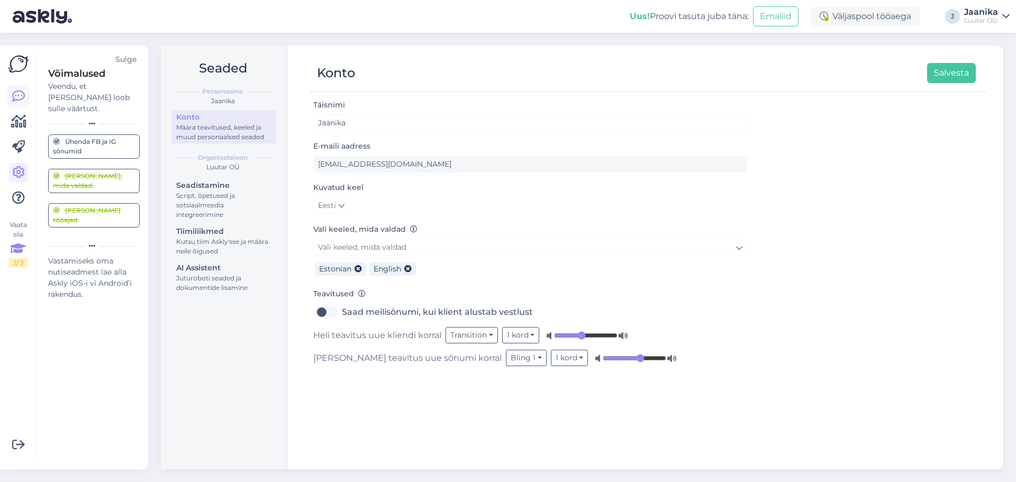
click at [20, 97] on icon at bounding box center [18, 96] width 13 height 13
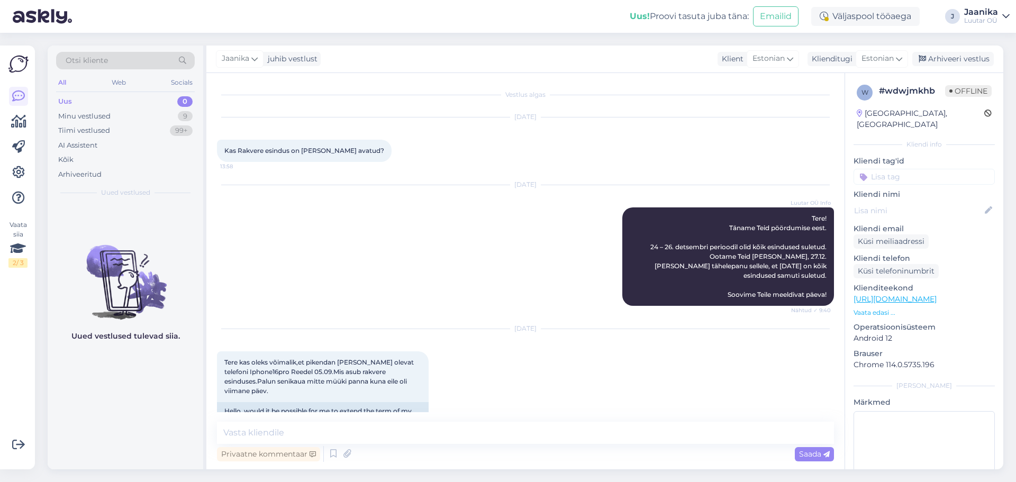
scroll to position [408, 0]
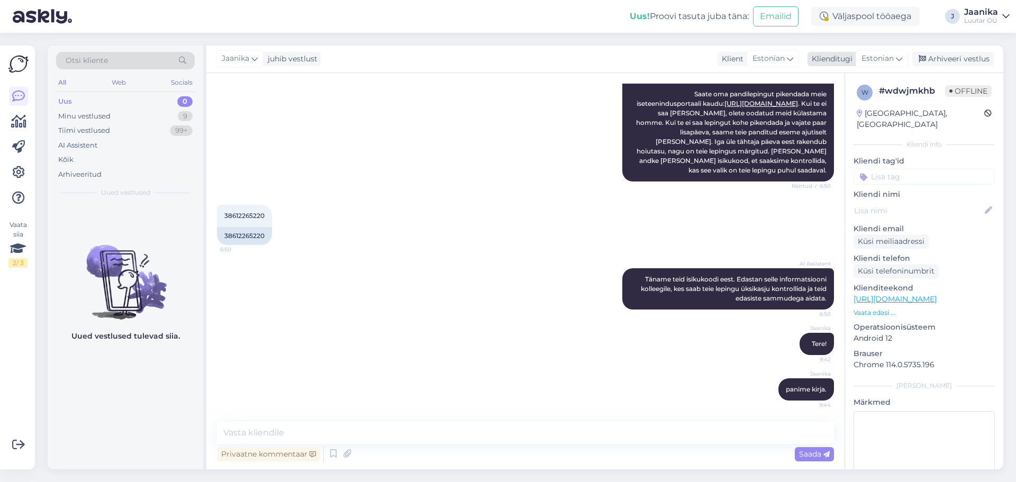
click at [840, 55] on div "Klienditugi" at bounding box center [830, 58] width 45 height 11
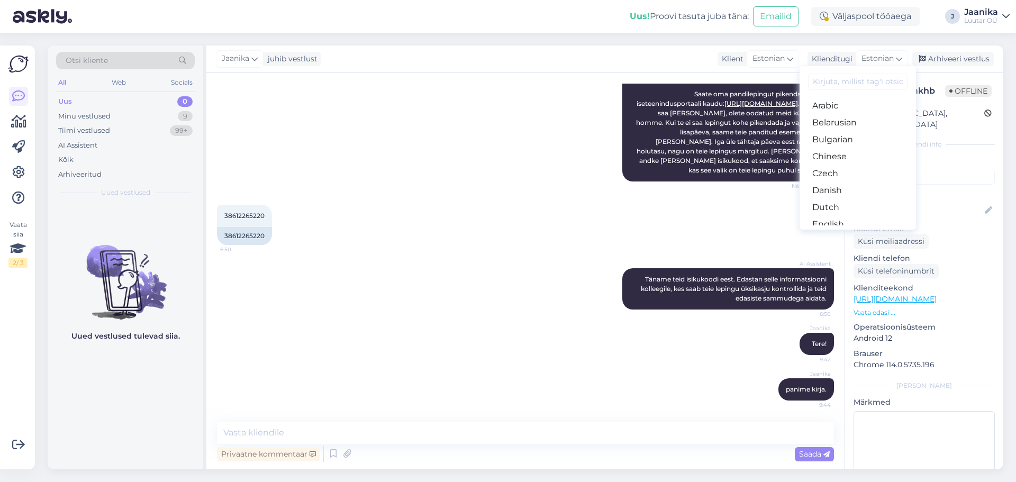
click at [476, 116] on div "AI Assistent Tere! Saate oma pandilepingut pikendada meie iseteenindusportaali …" at bounding box center [525, 122] width 617 height 141
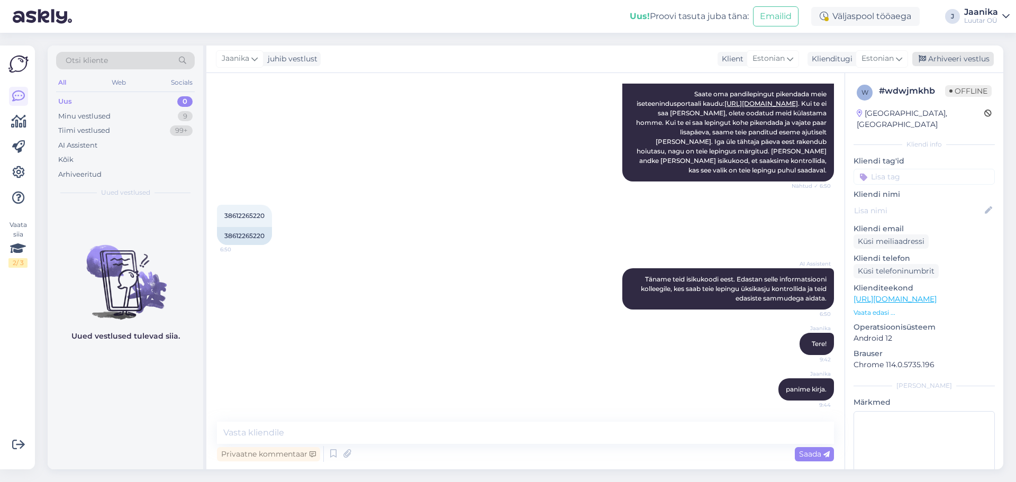
click at [959, 57] on div "Arhiveeri vestlus" at bounding box center [952, 59] width 81 height 14
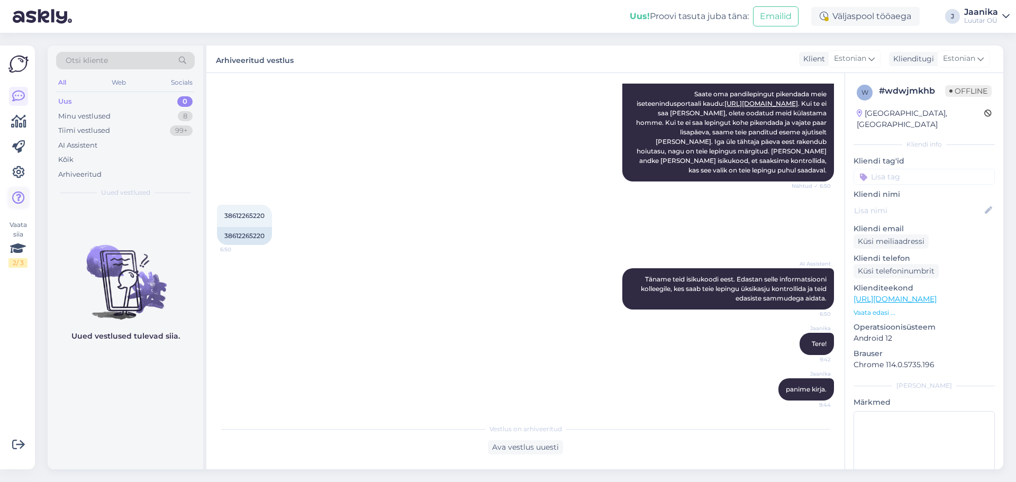
click at [20, 196] on icon at bounding box center [18, 198] width 13 height 13
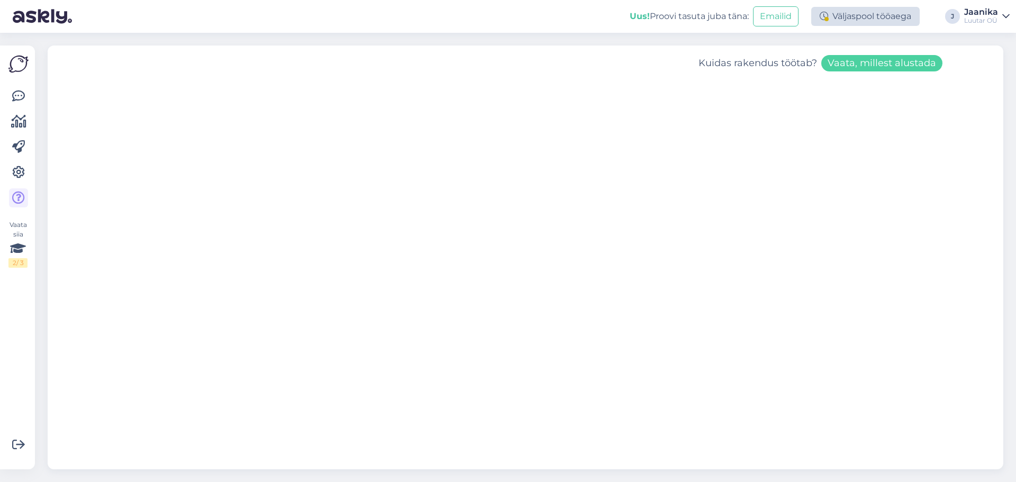
click at [881, 12] on div "Väljaspool tööaega" at bounding box center [865, 16] width 108 height 19
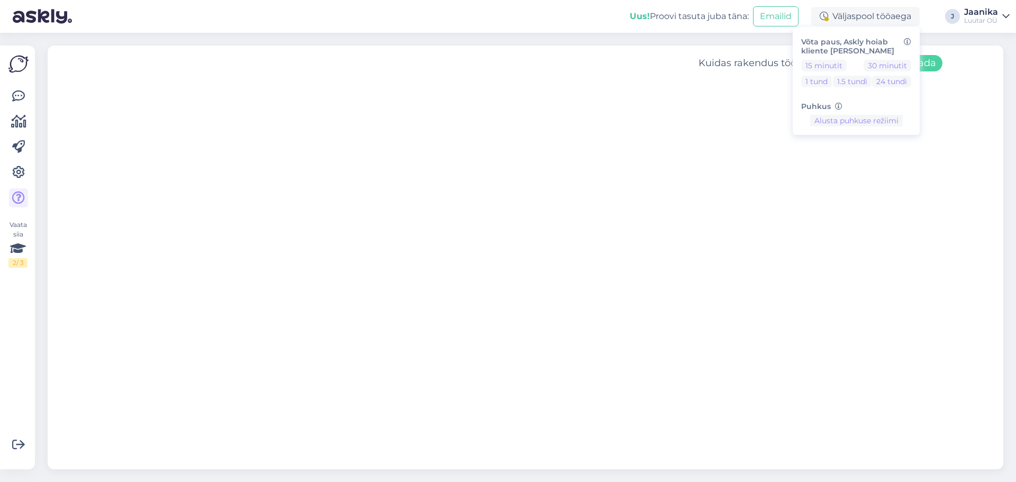
click at [641, 76] on div "Kuidas rakendus töötab? Vaata, millest alustada" at bounding box center [526, 258] width 956 height 424
click at [18, 166] on icon at bounding box center [18, 172] width 13 height 13
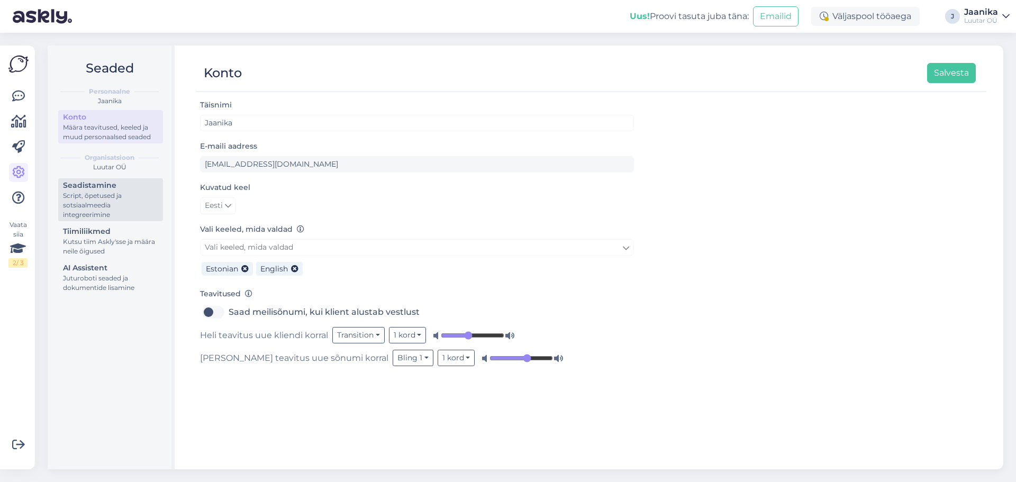
click at [123, 202] on div "Script, õpetused ja sotsiaalmeedia integreerimine" at bounding box center [110, 205] width 95 height 29
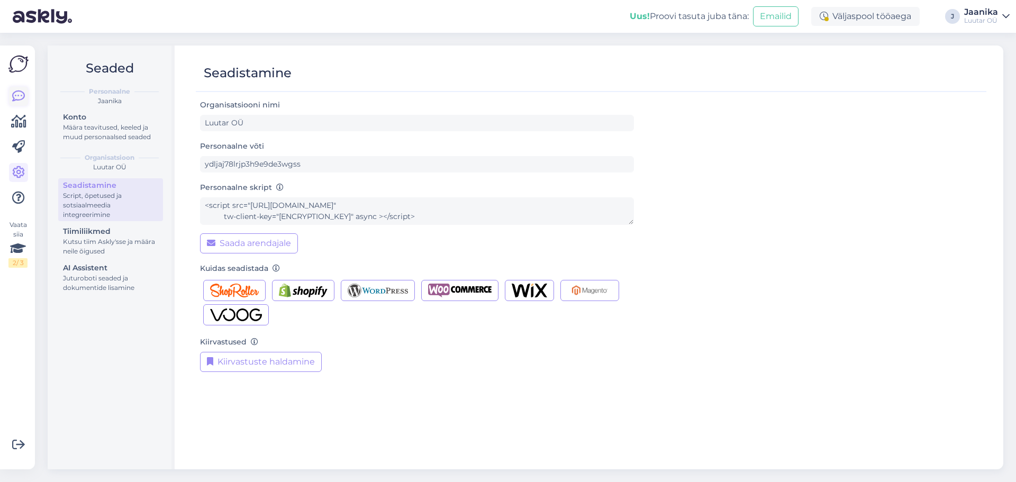
click at [17, 99] on icon at bounding box center [18, 96] width 13 height 13
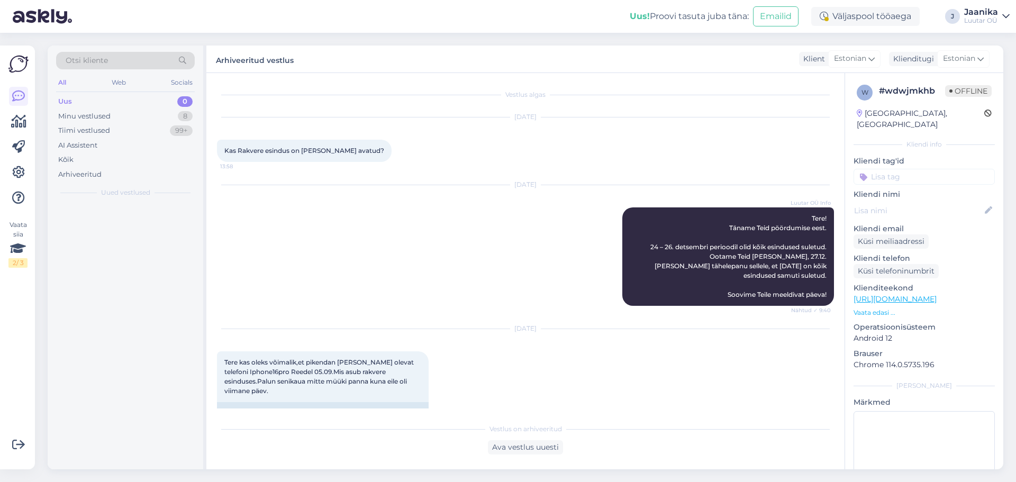
scroll to position [412, 0]
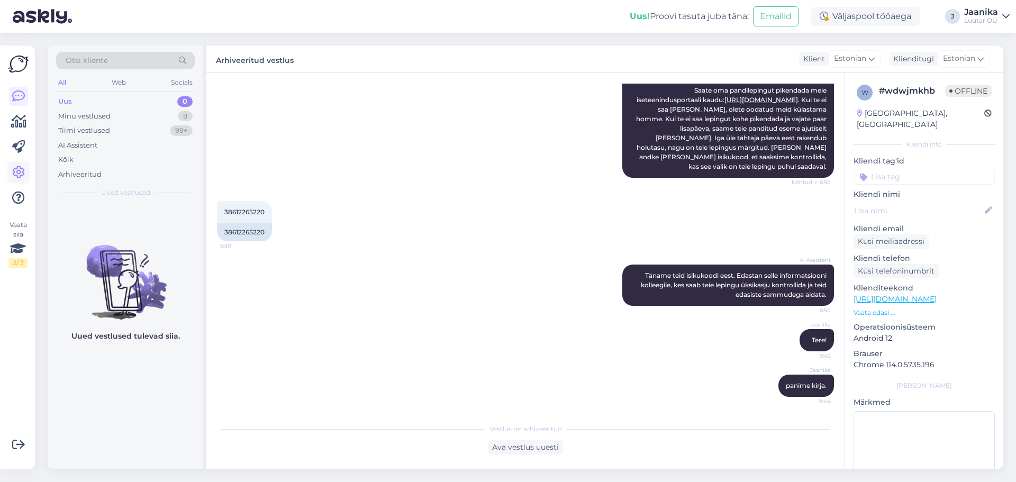
click at [17, 177] on icon at bounding box center [18, 172] width 13 height 13
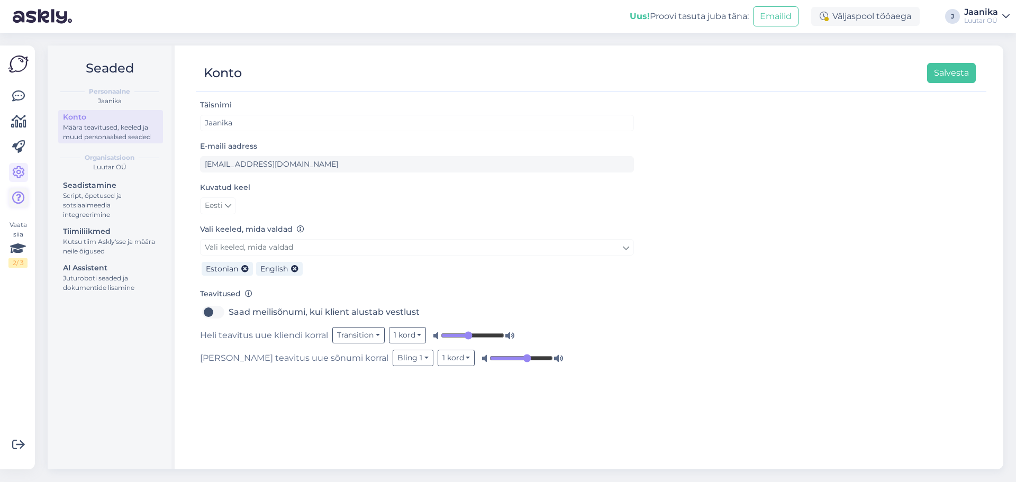
click at [14, 193] on icon at bounding box center [18, 198] width 13 height 13
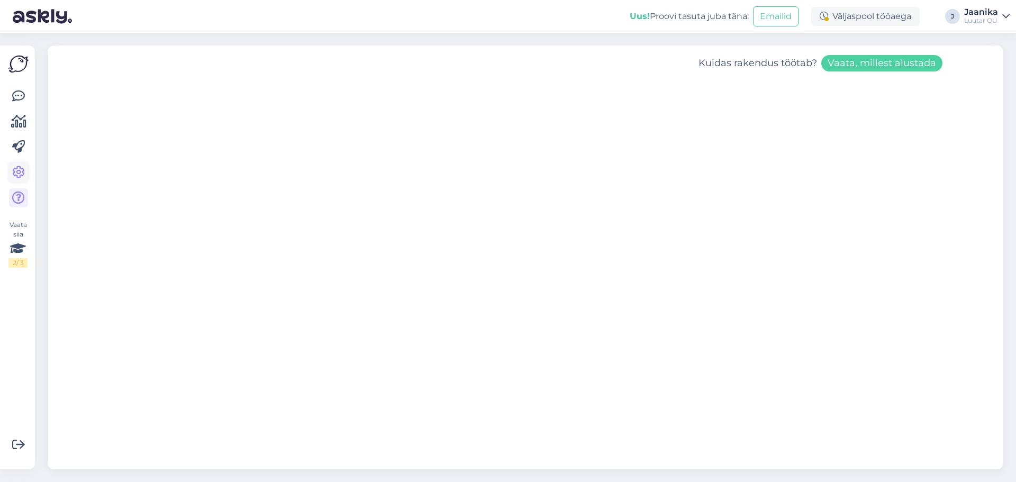
click at [16, 174] on icon at bounding box center [18, 172] width 13 height 13
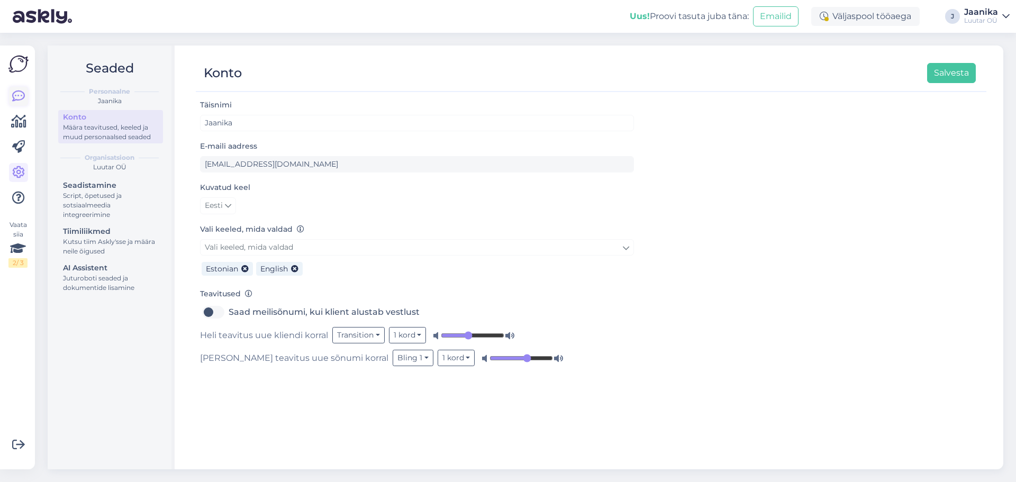
click at [16, 95] on icon at bounding box center [18, 96] width 13 height 13
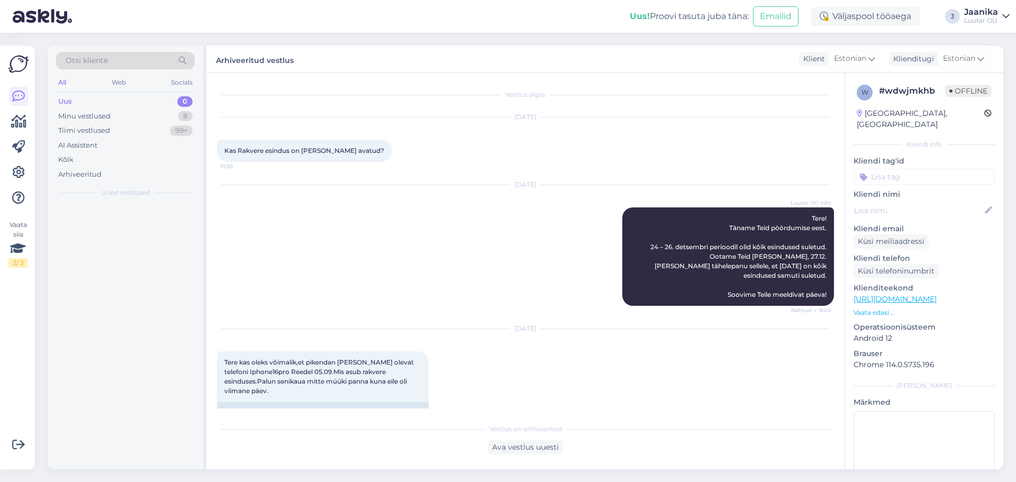
scroll to position [412, 0]
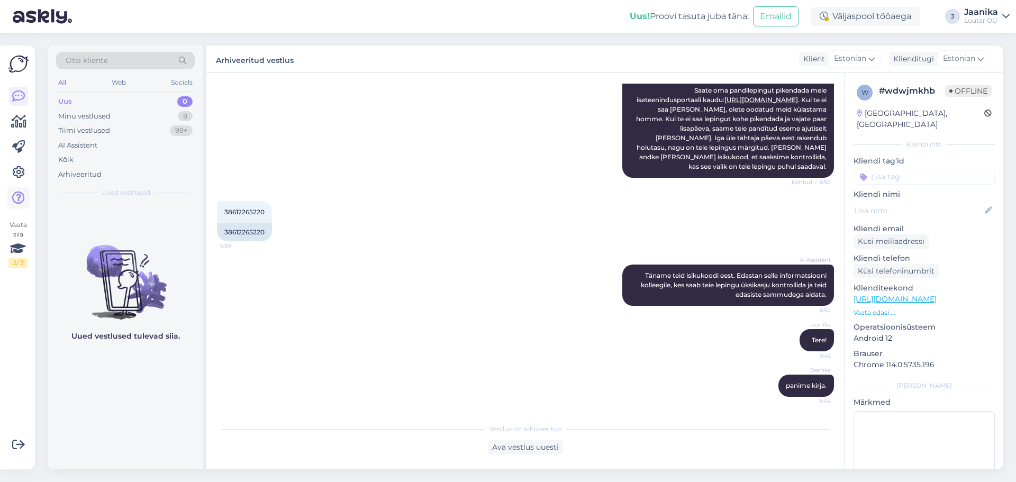
click at [18, 206] on link at bounding box center [18, 197] width 19 height 19
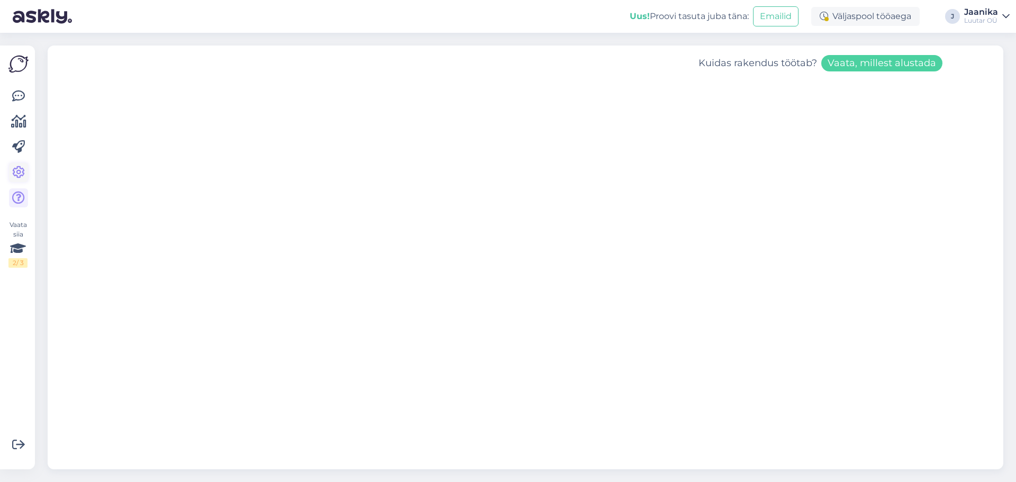
click at [15, 169] on icon at bounding box center [18, 172] width 13 height 13
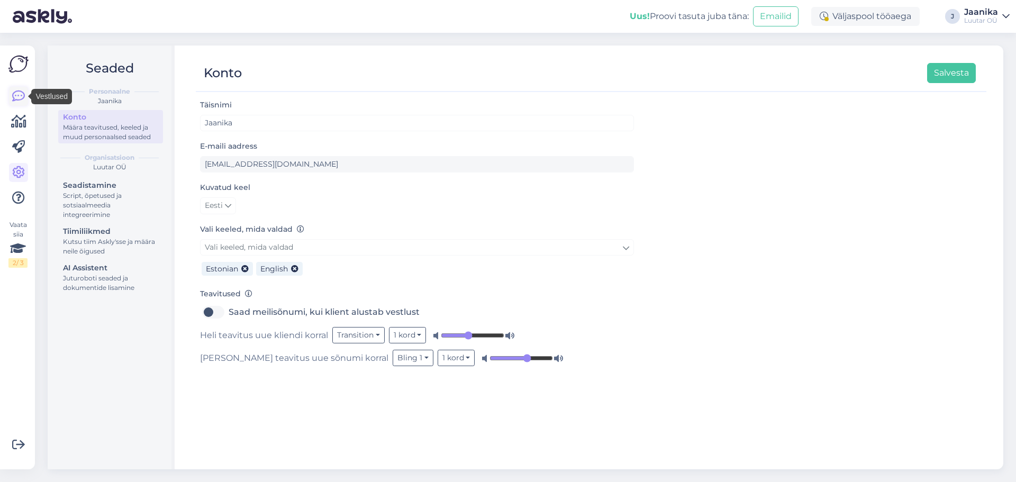
click at [20, 94] on icon at bounding box center [18, 96] width 13 height 13
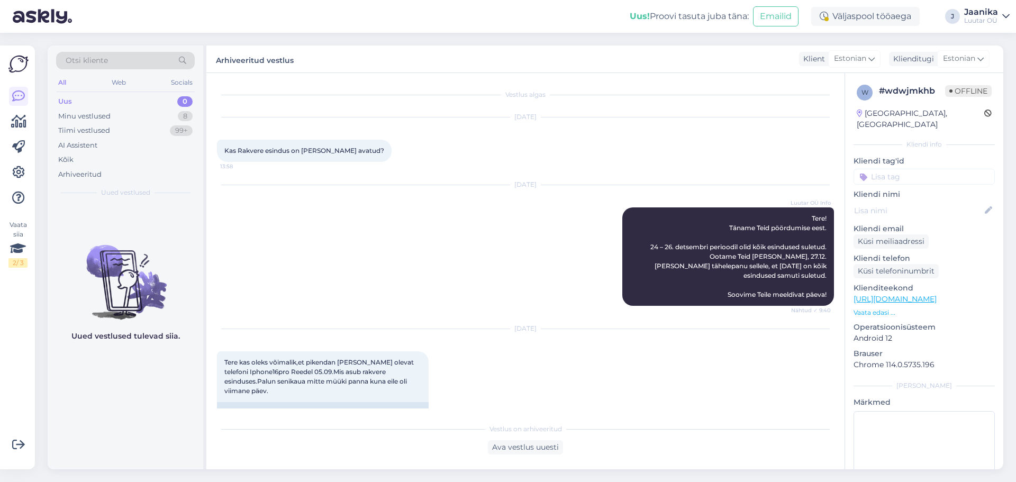
scroll to position [412, 0]
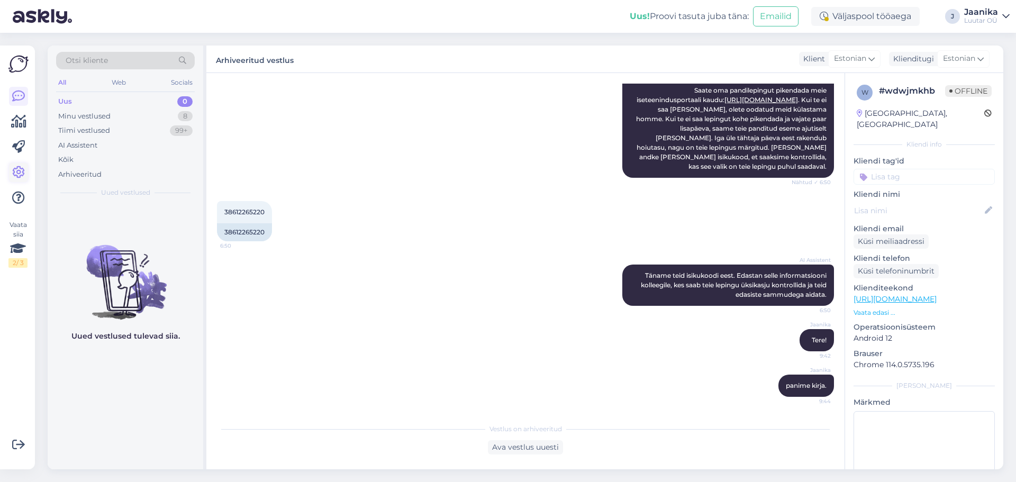
click at [16, 176] on icon at bounding box center [18, 172] width 13 height 13
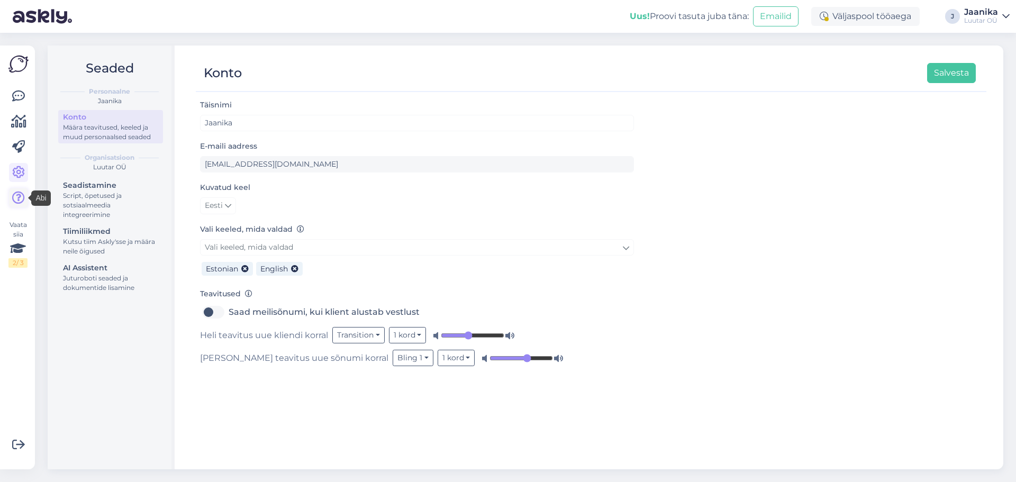
click at [16, 202] on icon at bounding box center [18, 198] width 13 height 13
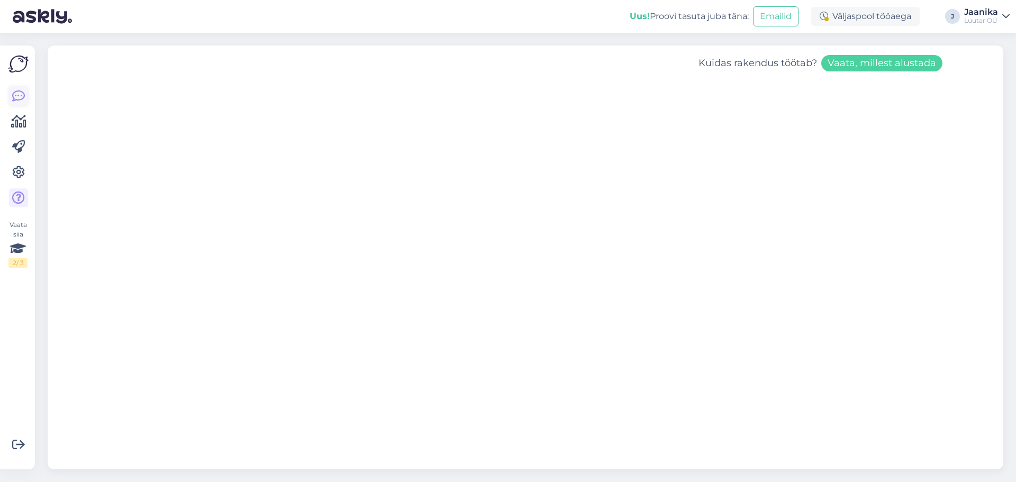
click at [19, 96] on icon at bounding box center [18, 96] width 13 height 13
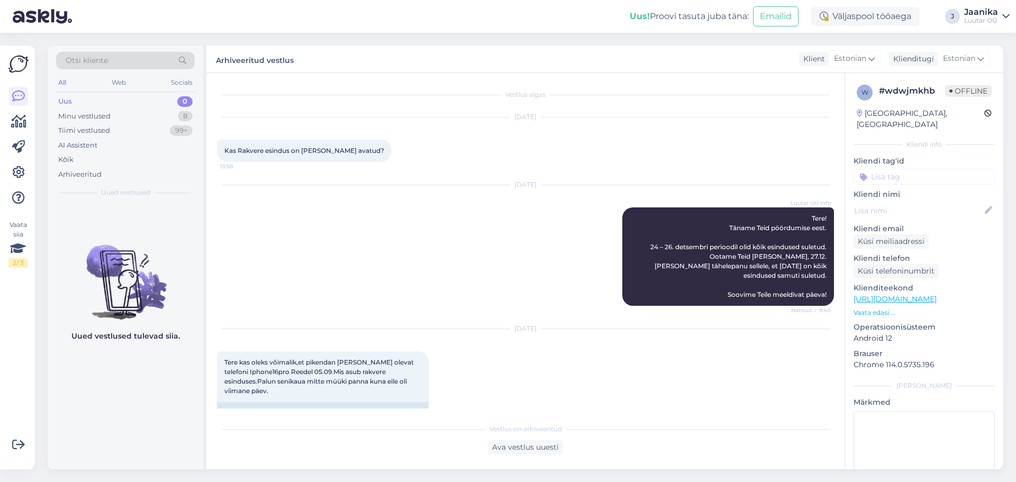
scroll to position [412, 0]
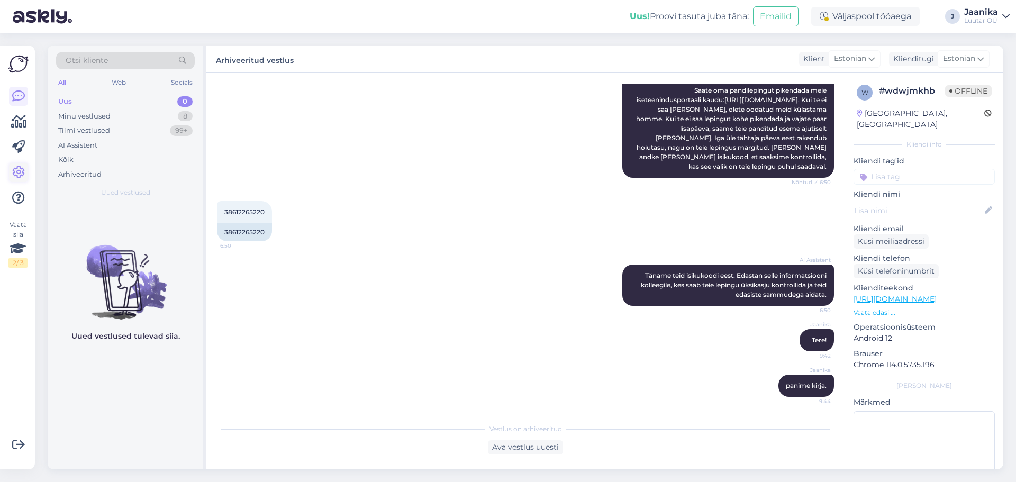
click at [20, 173] on icon at bounding box center [18, 172] width 13 height 13
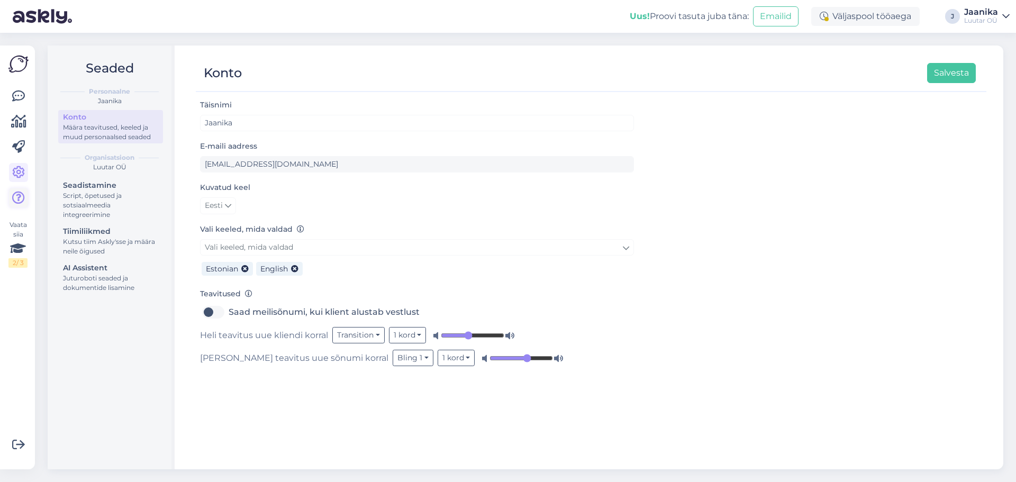
click at [15, 194] on icon at bounding box center [18, 198] width 13 height 13
